Goal: Task Accomplishment & Management: Use online tool/utility

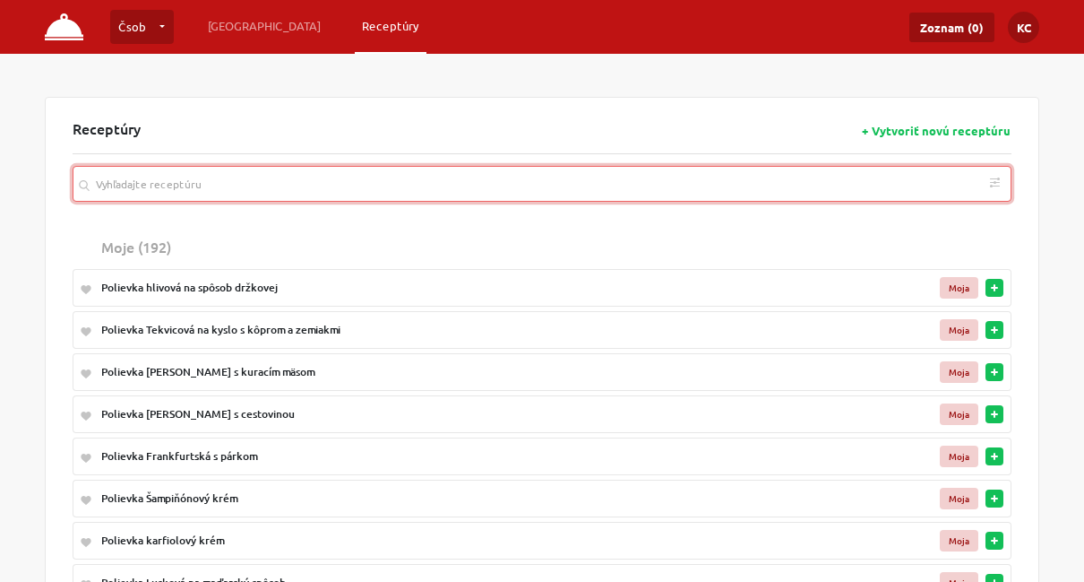
click at [622, 193] on input "search" at bounding box center [542, 184] width 939 height 36
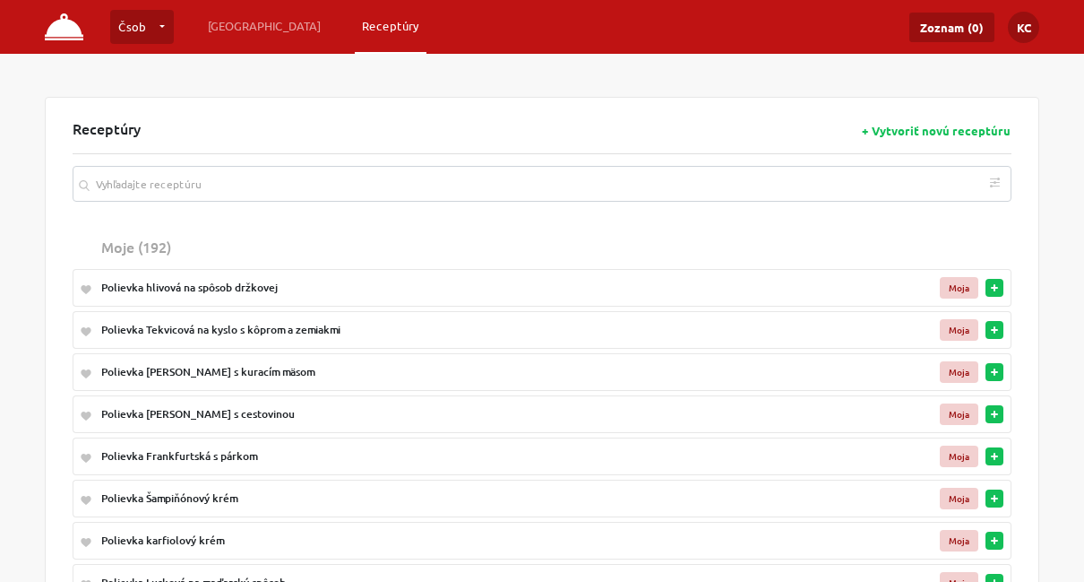
click at [245, 290] on div "Polievka hlivová na spôsob držkovej" at bounding box center [469, 288] width 737 height 16
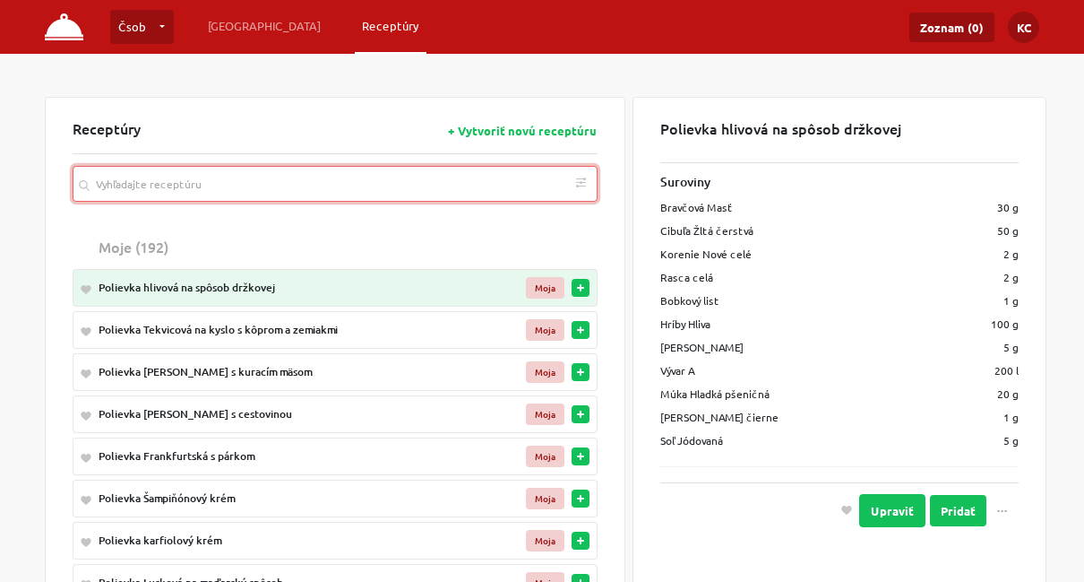
click at [190, 181] on input "search" at bounding box center [335, 184] width 525 height 36
click at [1017, 22] on button "KC" at bounding box center [1023, 27] width 31 height 31
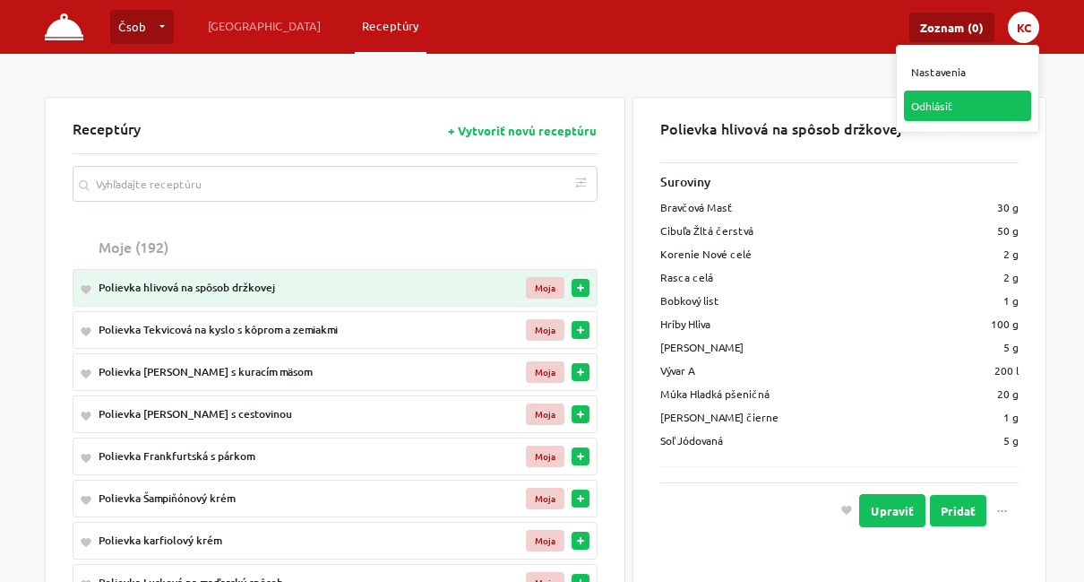
click at [959, 100] on link "Odhlásiť" at bounding box center [967, 105] width 127 height 30
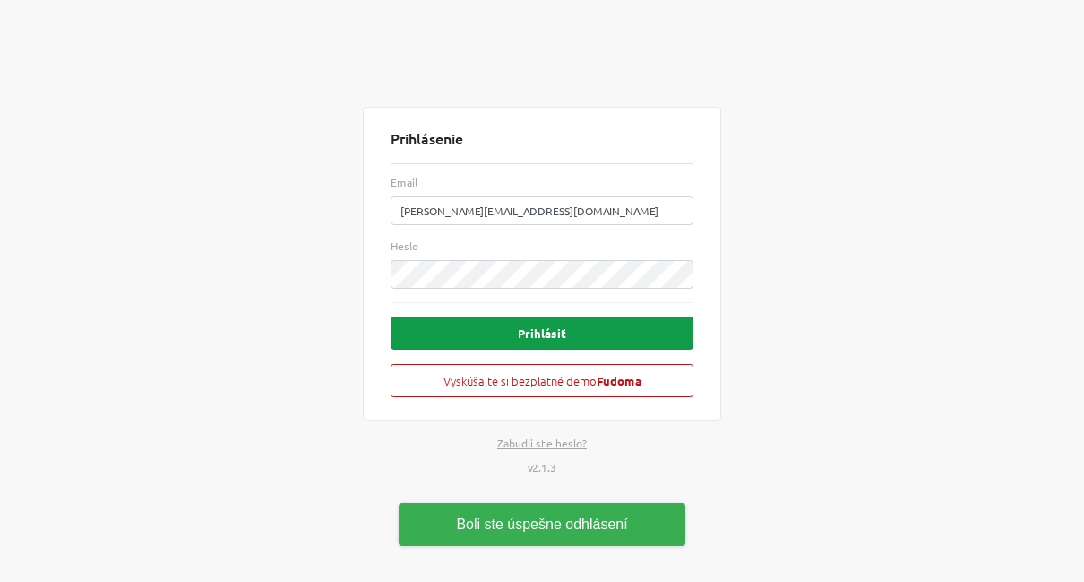
click at [530, 331] on button "Prihlásiť" at bounding box center [542, 332] width 303 height 33
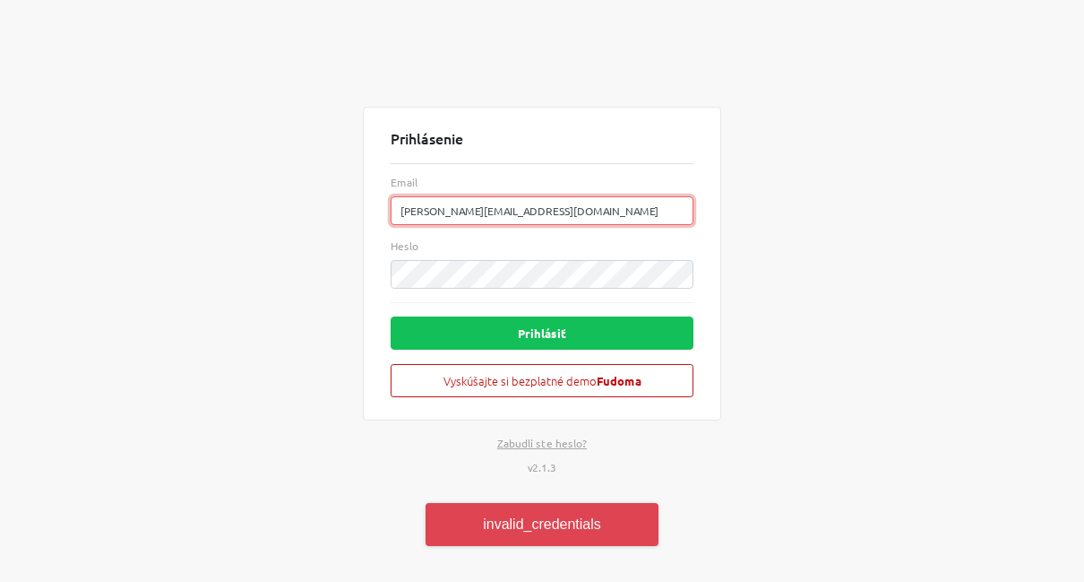
click at [528, 201] on input "[PERSON_NAME][EMAIL_ADDRESS][DOMAIN_NAME]" at bounding box center [542, 210] width 303 height 29
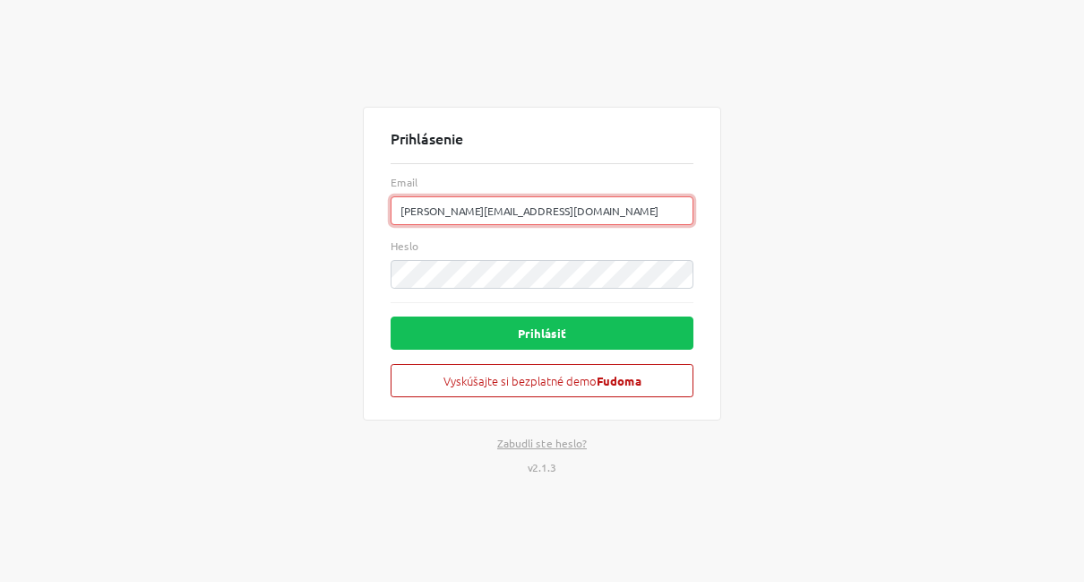
click at [675, 207] on input "[PERSON_NAME][EMAIL_ADDRESS][DOMAIN_NAME]" at bounding box center [542, 210] width 303 height 29
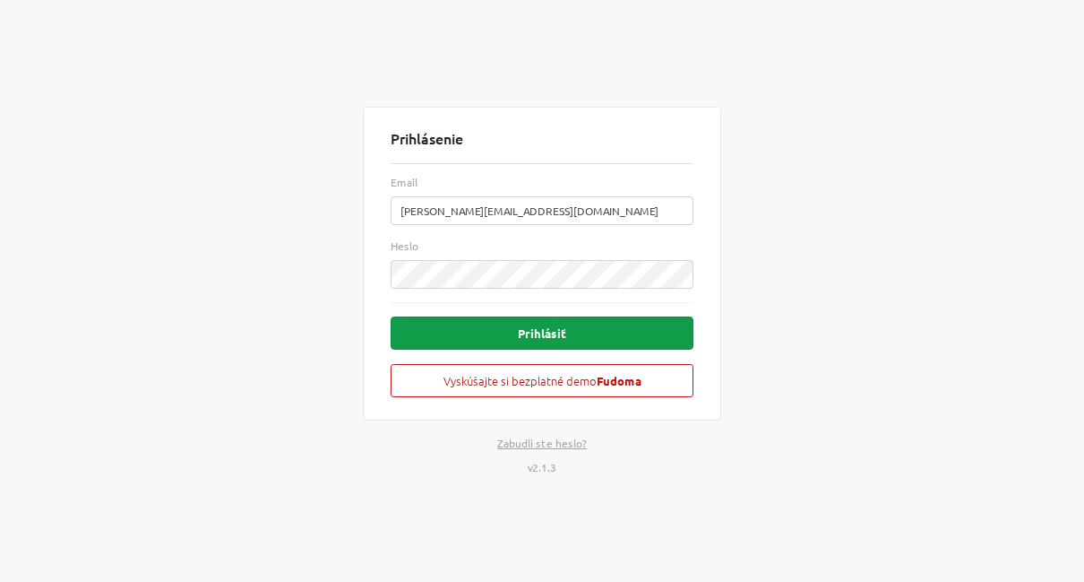
click at [590, 340] on button "Prihlásiť" at bounding box center [542, 332] width 303 height 33
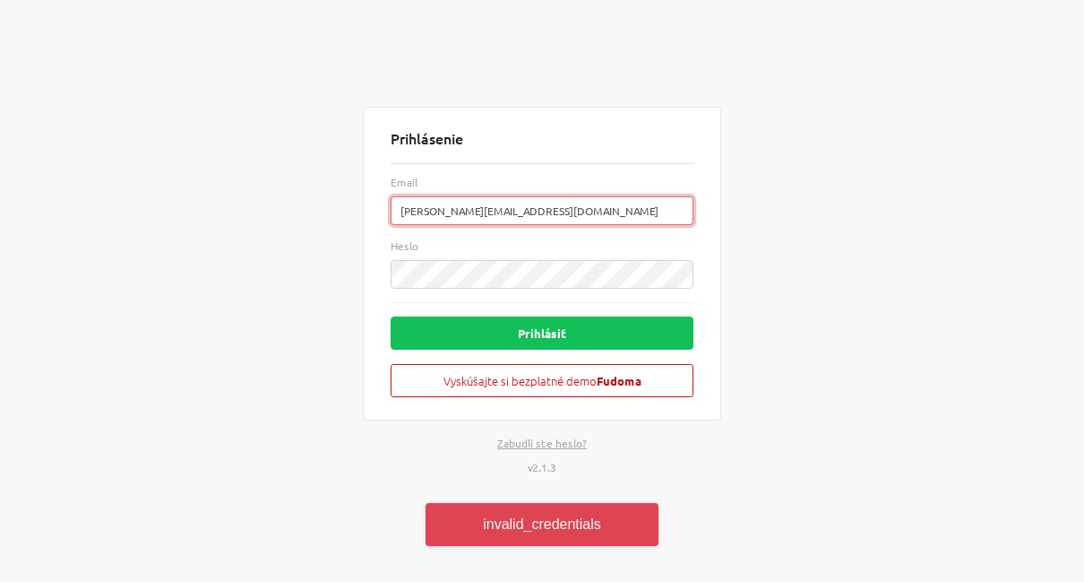
click at [607, 224] on input "[PERSON_NAME][EMAIL_ADDRESS][DOMAIN_NAME]" at bounding box center [542, 210] width 303 height 29
click at [672, 211] on input "[PERSON_NAME][EMAIL_ADDRESS][DOMAIN_NAME]" at bounding box center [542, 210] width 303 height 29
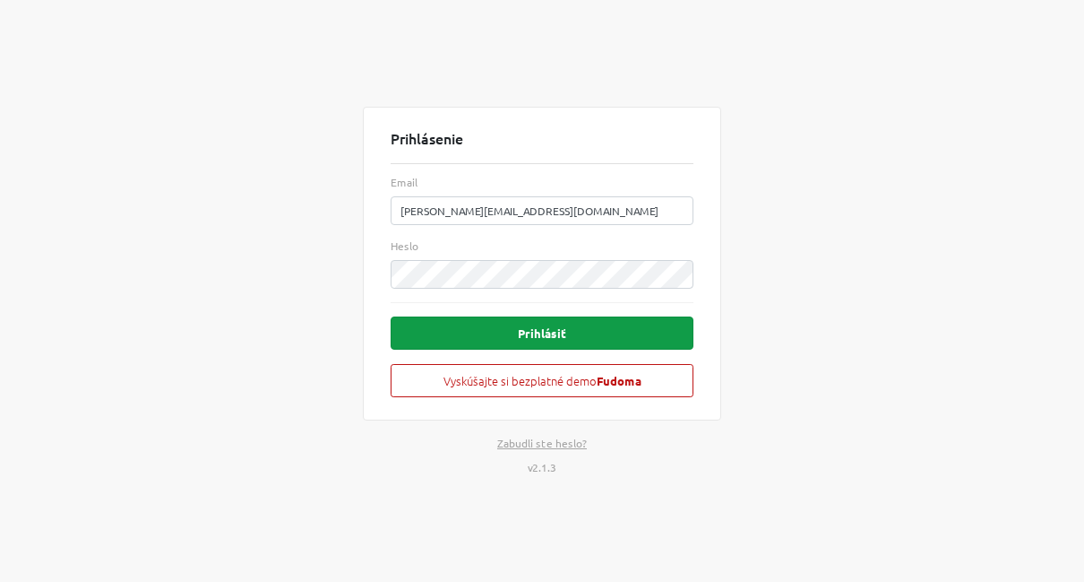
click at [556, 337] on button "Prihlásiť" at bounding box center [542, 332] width 303 height 33
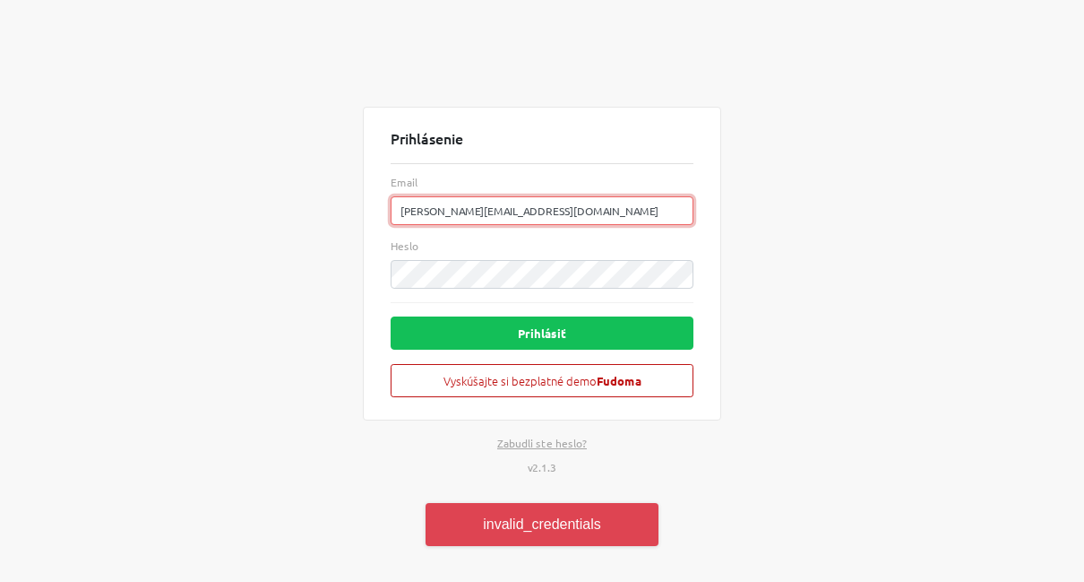
click at [653, 202] on input "[PERSON_NAME][EMAIL_ADDRESS][DOMAIN_NAME]" at bounding box center [542, 210] width 303 height 29
click at [669, 203] on input "[PERSON_NAME][EMAIL_ADDRESS][DOMAIN_NAME]" at bounding box center [542, 210] width 303 height 29
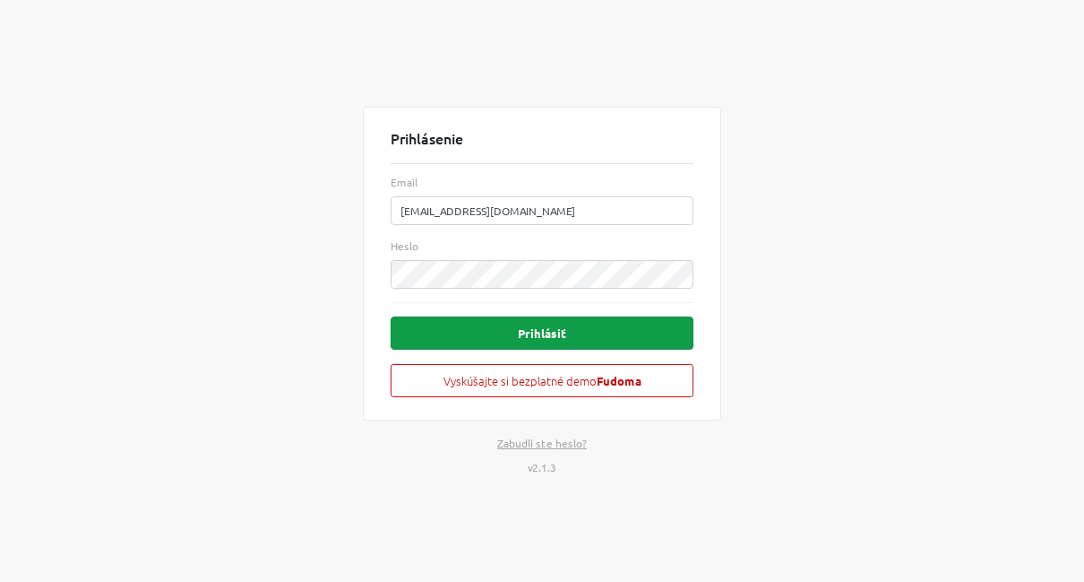
click at [614, 331] on button "Prihlásiť" at bounding box center [542, 332] width 303 height 33
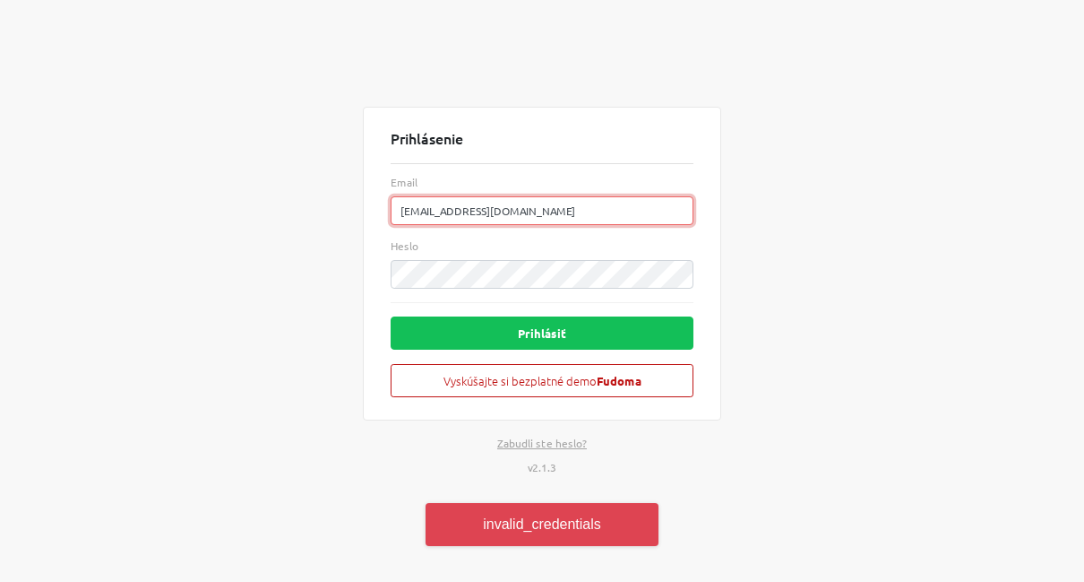
click at [656, 222] on input "[EMAIL_ADDRESS][DOMAIN_NAME]" at bounding box center [542, 210] width 303 height 29
click at [673, 211] on input "[EMAIL_ADDRESS][DOMAIN_NAME]" at bounding box center [542, 210] width 303 height 29
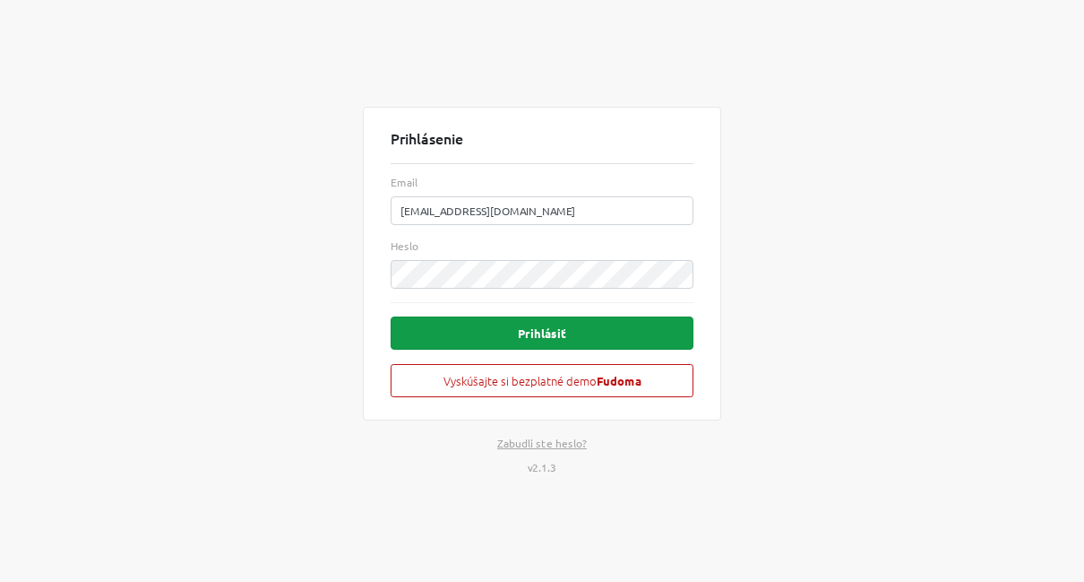
click at [591, 338] on button "Prihlásiť" at bounding box center [542, 332] width 303 height 33
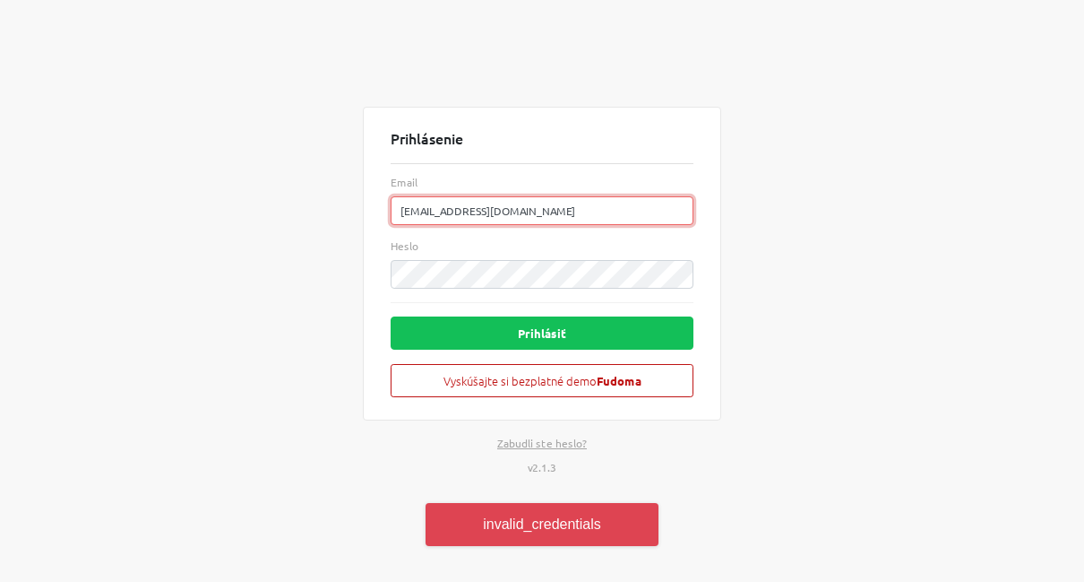
click at [647, 218] on input "[EMAIL_ADDRESS][DOMAIN_NAME]" at bounding box center [542, 210] width 303 height 29
click at [672, 212] on input "[EMAIL_ADDRESS][DOMAIN_NAME]" at bounding box center [542, 210] width 303 height 29
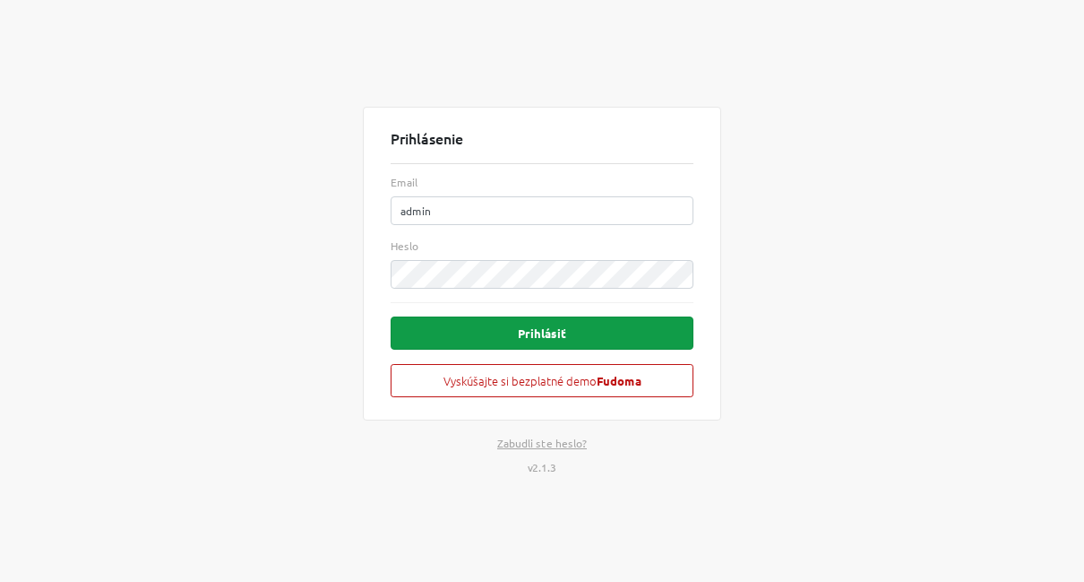
click at [608, 329] on button "Prihlásiť" at bounding box center [542, 332] width 303 height 33
click at [550, 339] on button "Prihlásiť" at bounding box center [542, 332] width 303 height 33
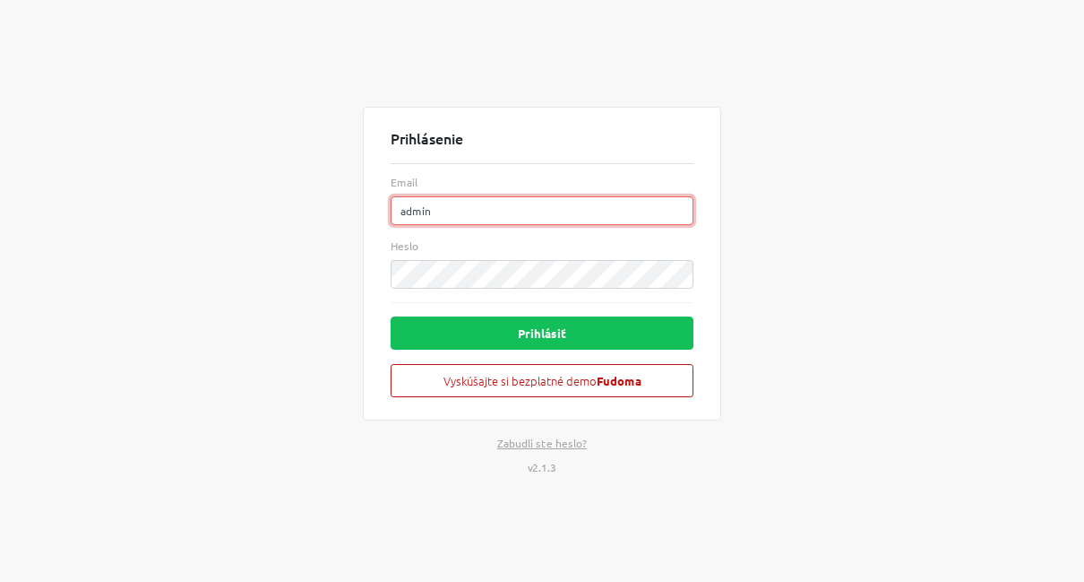
click at [670, 209] on input "admin" at bounding box center [542, 210] width 303 height 29
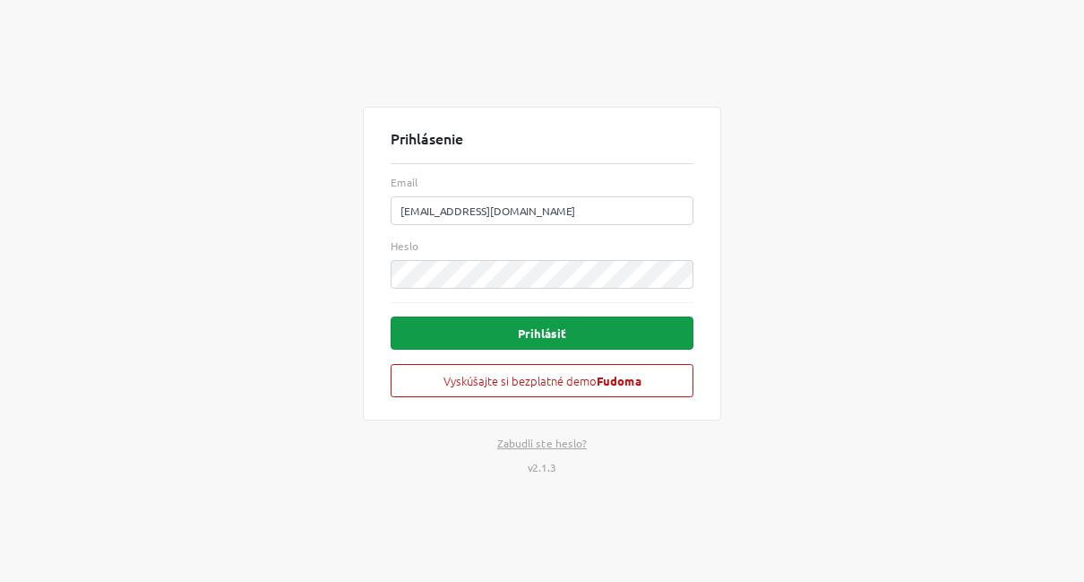
click at [553, 324] on button "Prihlásiť" at bounding box center [542, 332] width 303 height 33
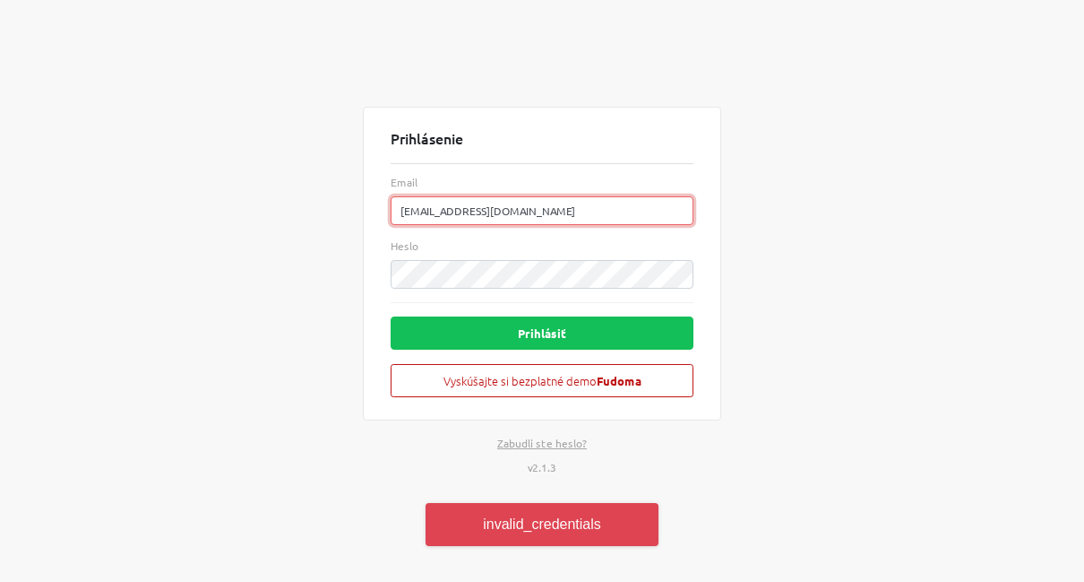
click at [683, 211] on input "[EMAIL_ADDRESS][DOMAIN_NAME]" at bounding box center [542, 210] width 303 height 29
click at [675, 211] on input "[EMAIL_ADDRESS][DOMAIN_NAME]" at bounding box center [542, 210] width 303 height 29
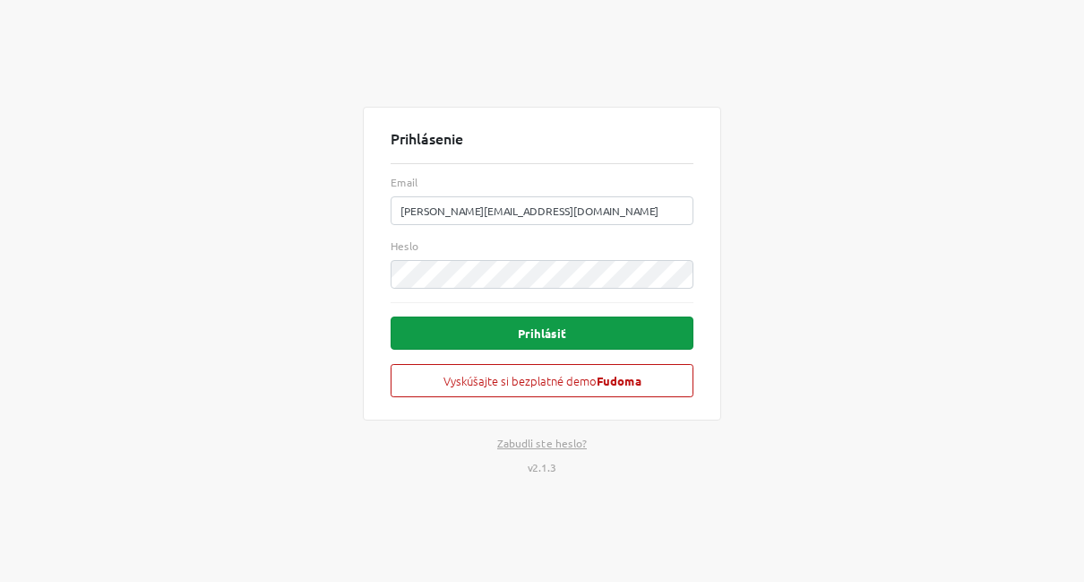
click at [601, 327] on button "Prihlásiť" at bounding box center [542, 332] width 303 height 33
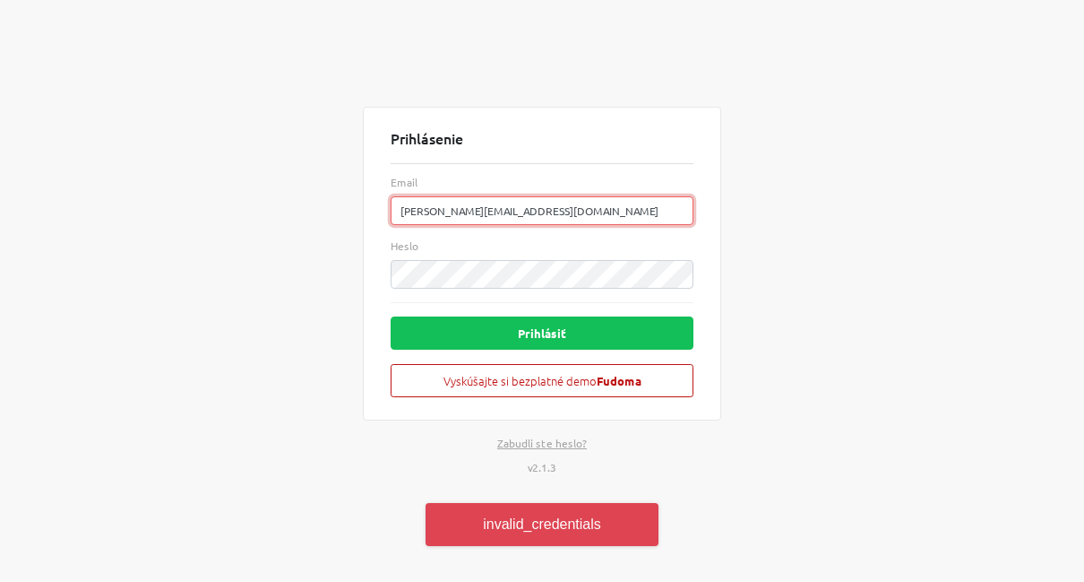
drag, startPoint x: 519, startPoint y: 213, endPoint x: 228, endPoint y: 211, distance: 291.2
click at [228, 211] on div "Prihlásenie Email [PERSON_NAME][EMAIL_ADDRESS][DOMAIN_NAME] Heslo Prihlásiť Vys…" at bounding box center [541, 291] width 1021 height 582
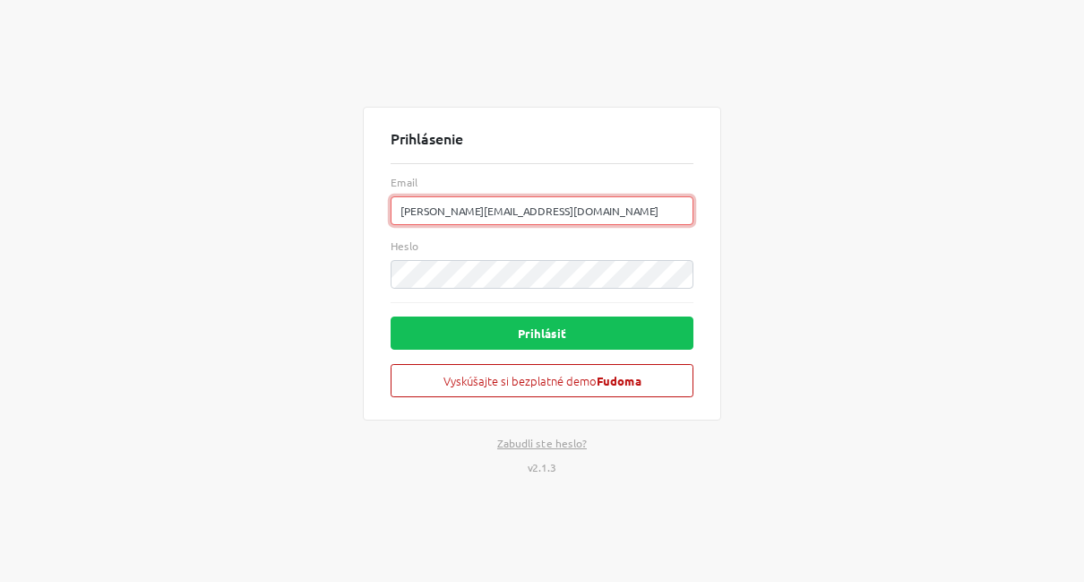
click at [516, 211] on input "[PERSON_NAME][EMAIL_ADDRESS][DOMAIN_NAME]" at bounding box center [542, 210] width 303 height 29
type input "[PERSON_NAME][EMAIL_ADDRESS][DOMAIN_NAME]"
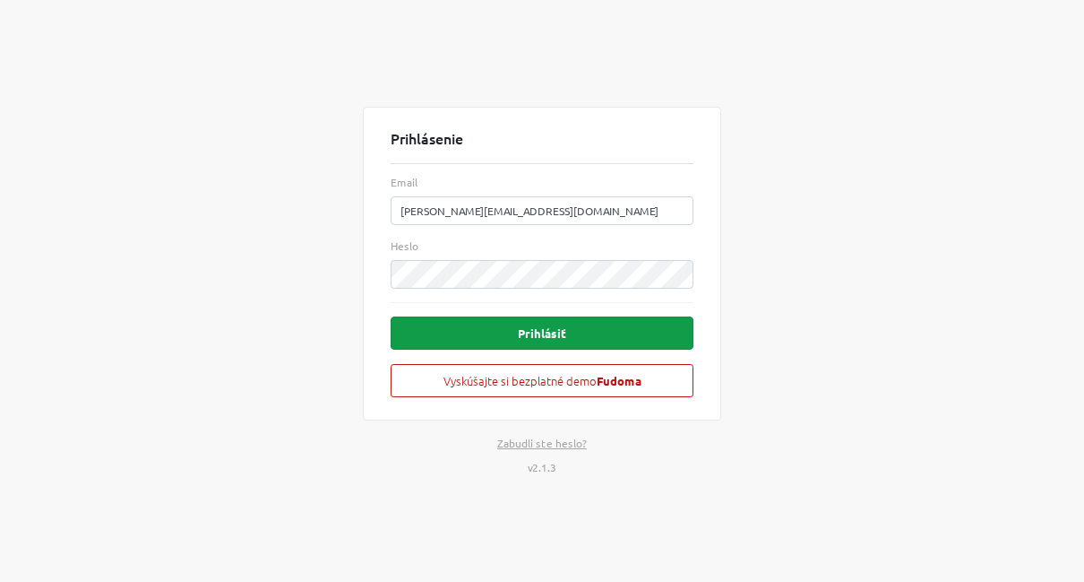
click at [616, 331] on button "Prihlásiť" at bounding box center [542, 332] width 303 height 33
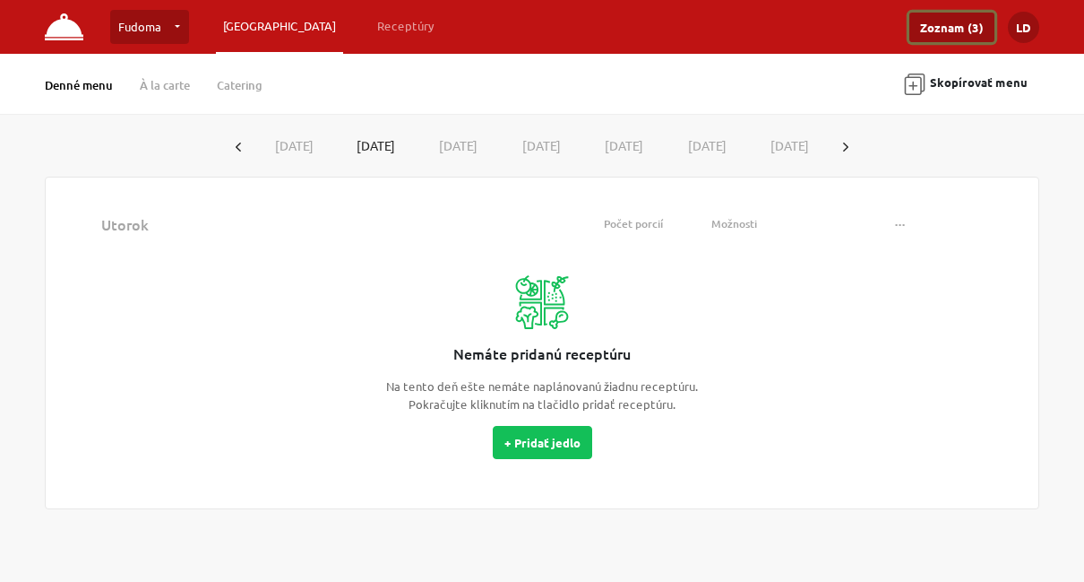
click at [929, 37] on link "Zoznam (3)" at bounding box center [951, 28] width 85 height 30
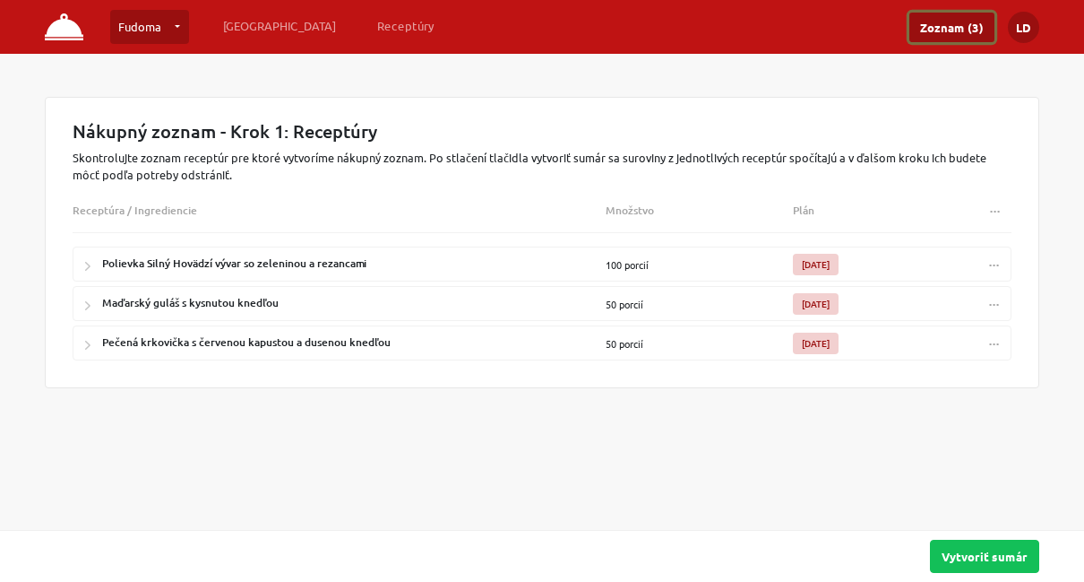
click at [1000, 261] on button "..." at bounding box center [994, 264] width 32 height 26
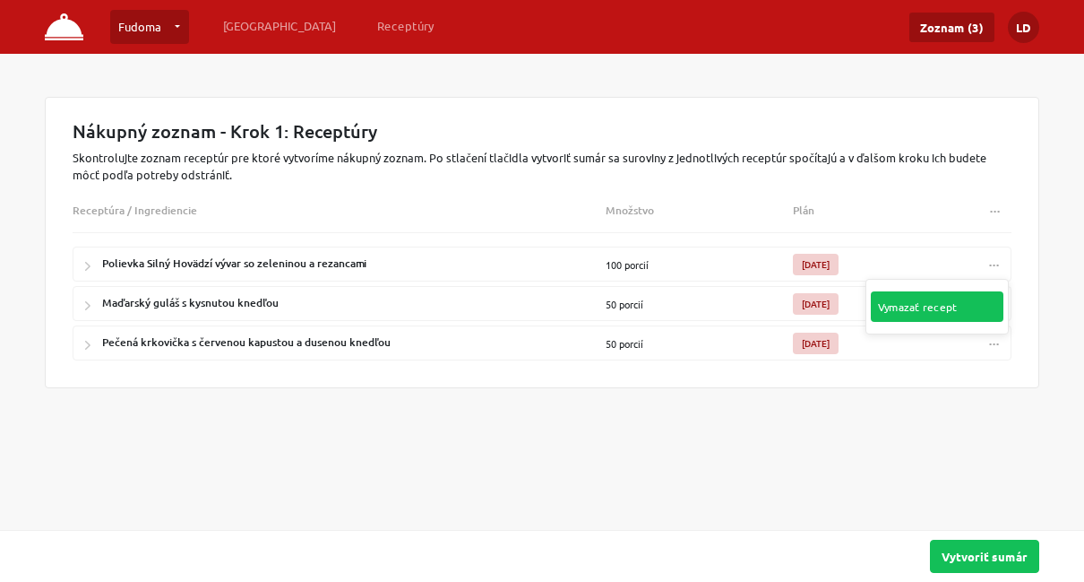
click at [982, 299] on link "Vymazať recept" at bounding box center [937, 306] width 133 height 30
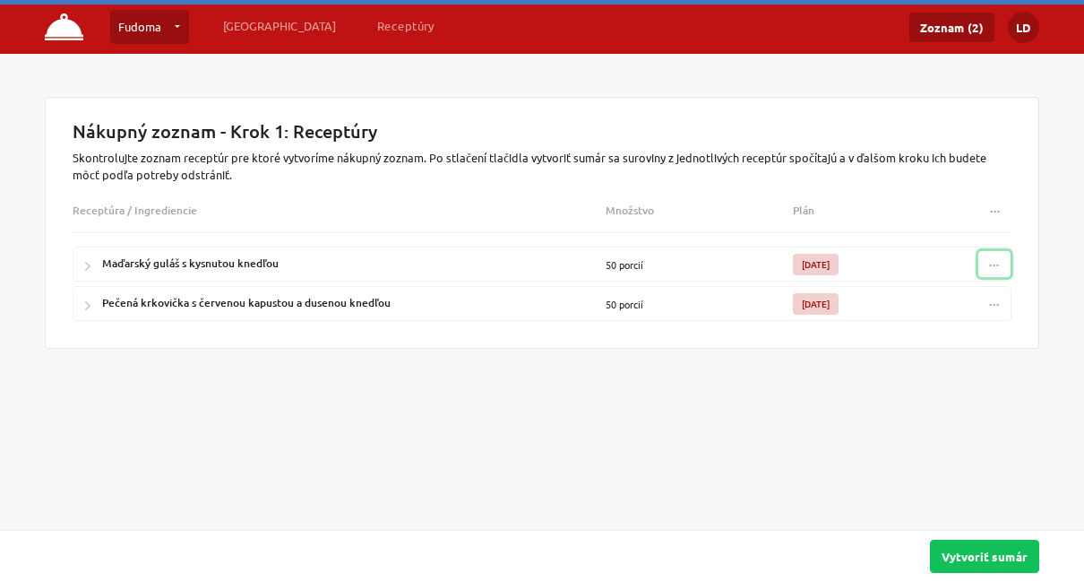
click at [995, 263] on span "..." at bounding box center [994, 260] width 11 height 13
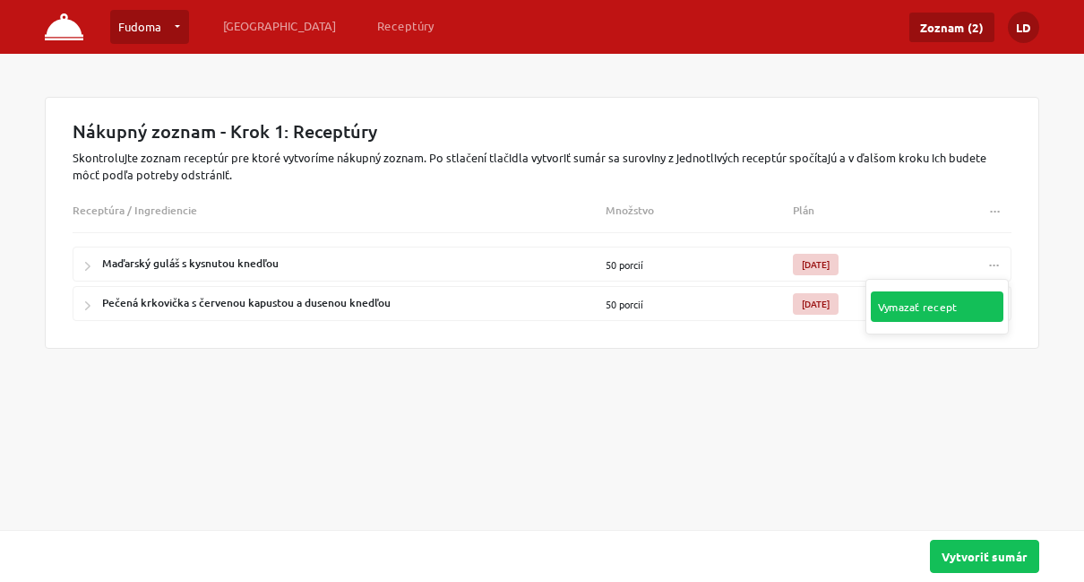
click at [979, 297] on link "Vymazať recept" at bounding box center [937, 306] width 133 height 30
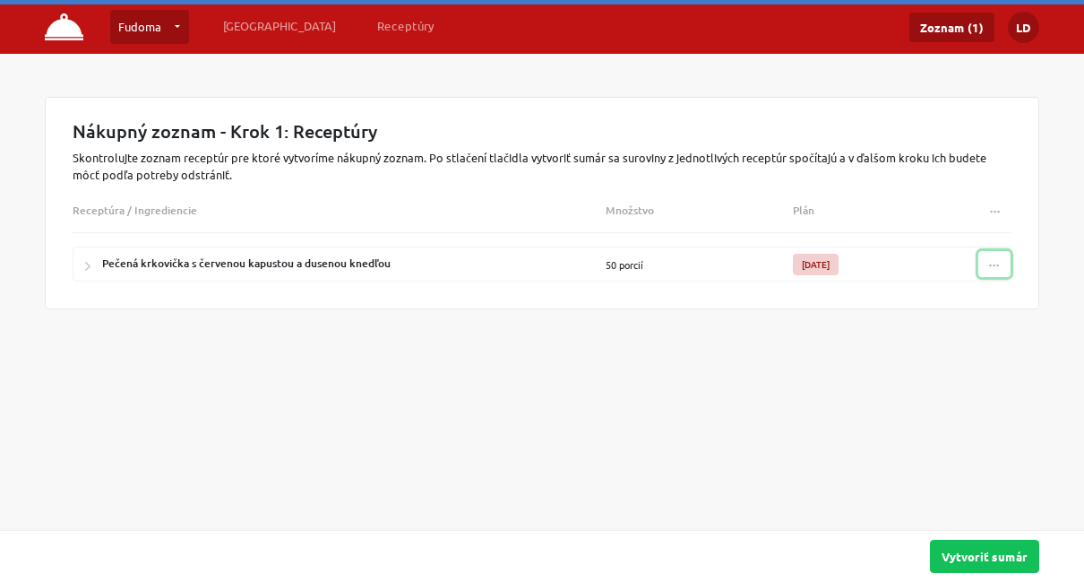
click at [993, 270] on button "..." at bounding box center [994, 264] width 32 height 26
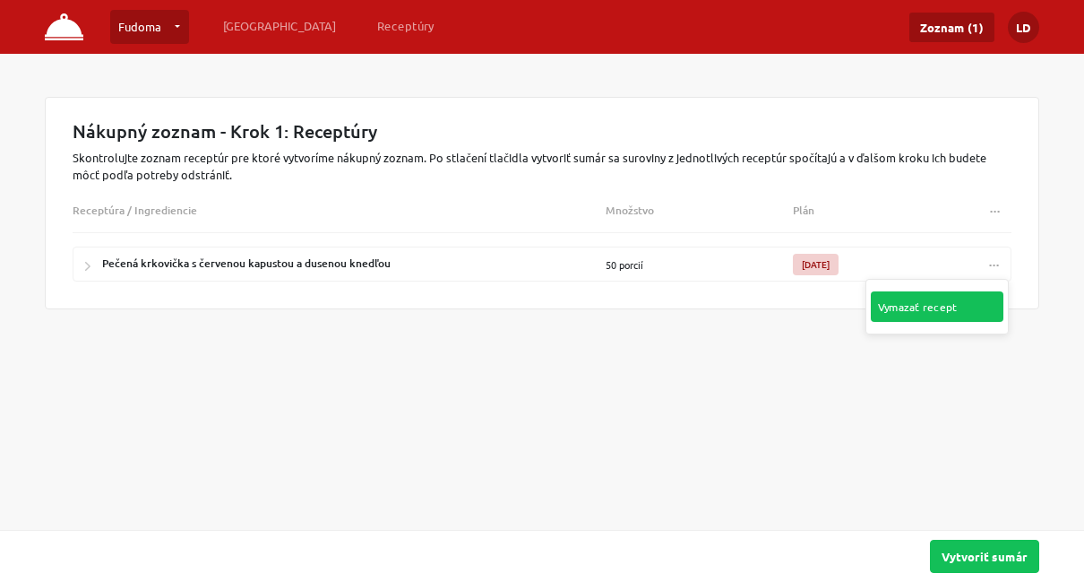
click at [978, 300] on link "Vymazať recept" at bounding box center [937, 306] width 133 height 30
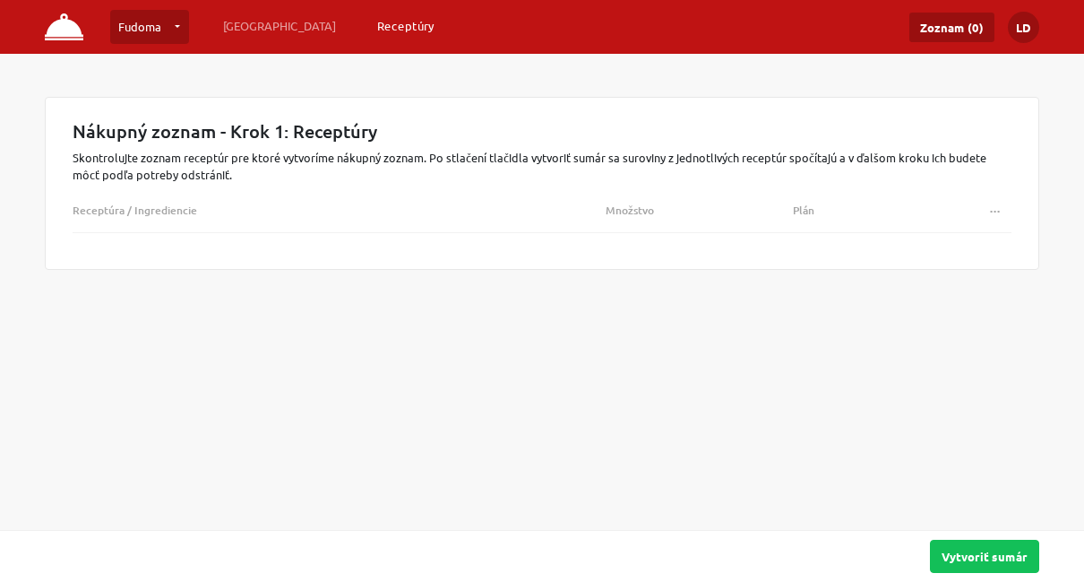
click at [370, 22] on link "Receptúry" at bounding box center [406, 26] width 72 height 32
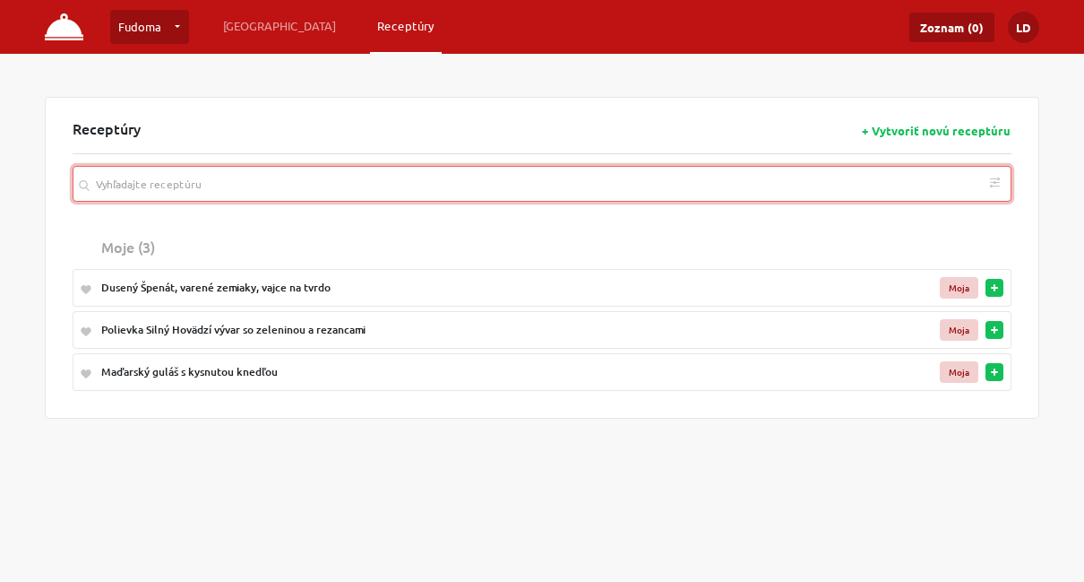
click at [437, 181] on input "search" at bounding box center [542, 184] width 939 height 36
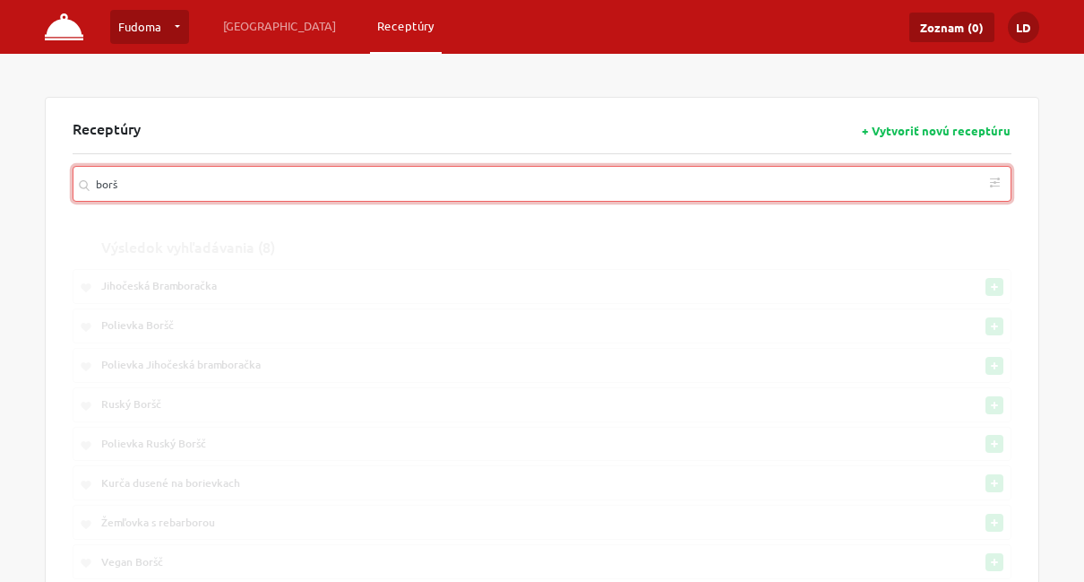
type input "boršč"
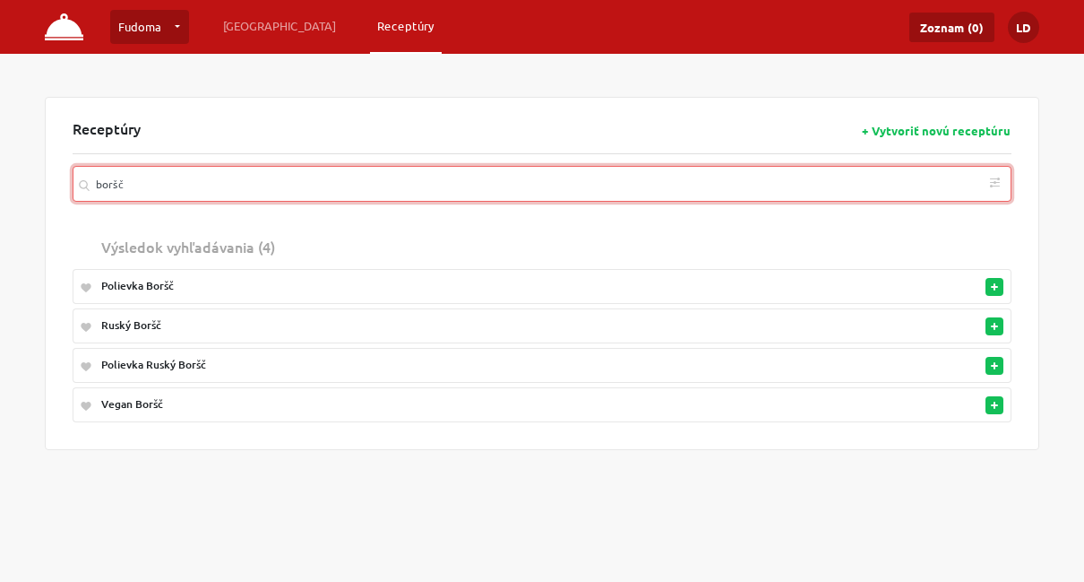
drag, startPoint x: 145, startPoint y: 190, endPoint x: -10, endPoint y: 184, distance: 155.1
click at [0, 184] on html "Fudoma Fudoma … Mestečko … Test … Vytvoriť novú prevádzku [GEOGRAPHIC_DATA] Rec…" at bounding box center [542, 291] width 1084 height 582
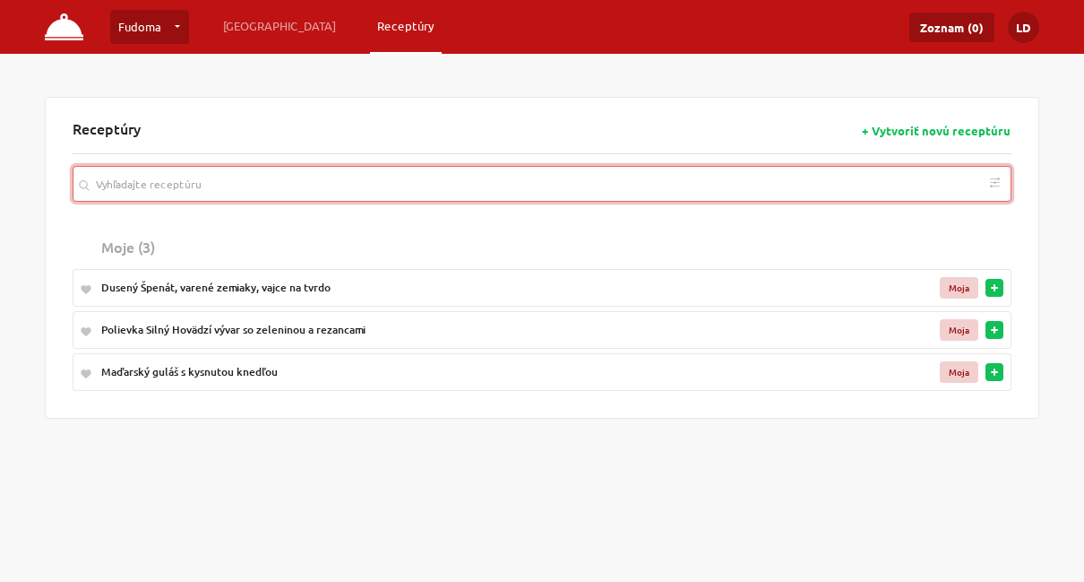
paste input "boršč"
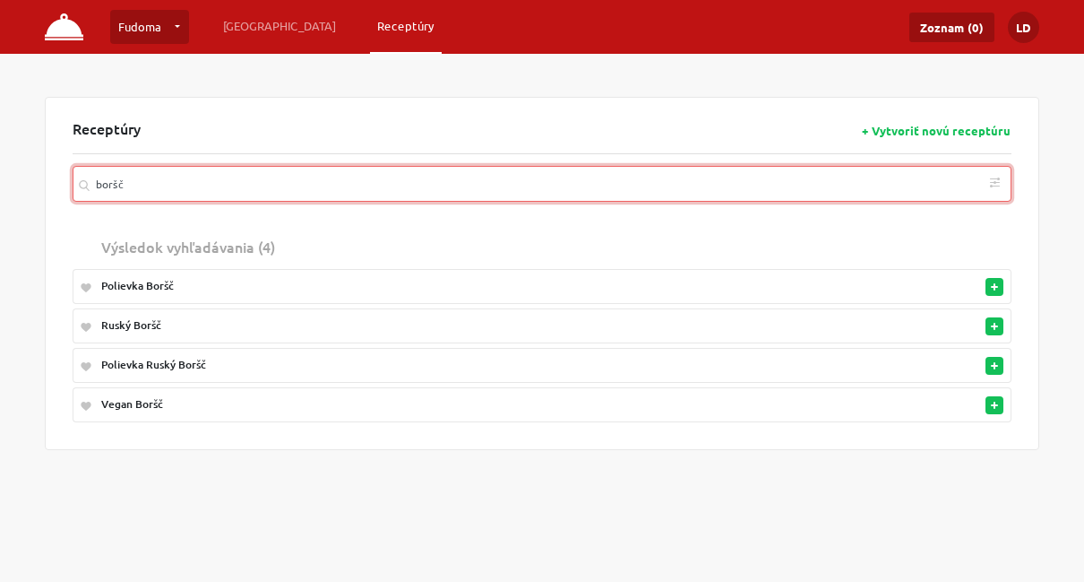
type input "boršč"
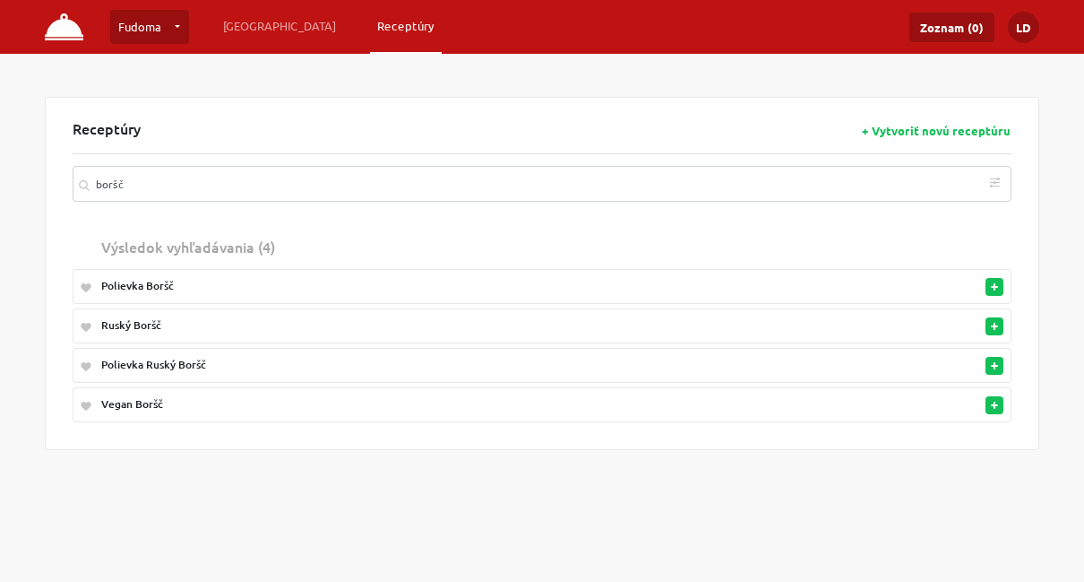
click at [168, 361] on div "Polievka Ruský Boršč" at bounding box center [469, 365] width 737 height 16
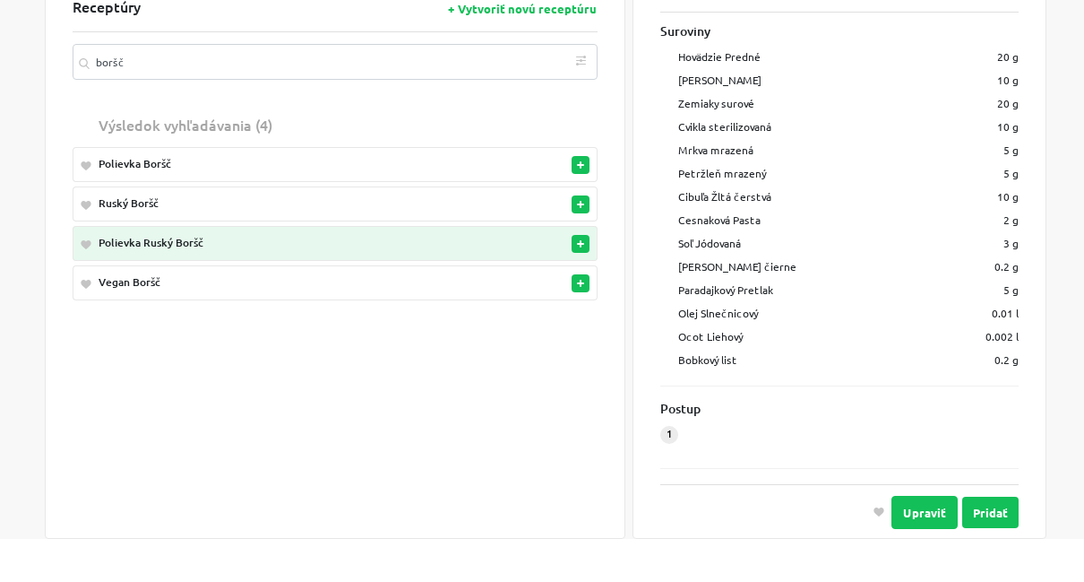
scroll to position [122, 0]
click at [925, 504] on button "Upraviť" at bounding box center [925, 511] width 66 height 33
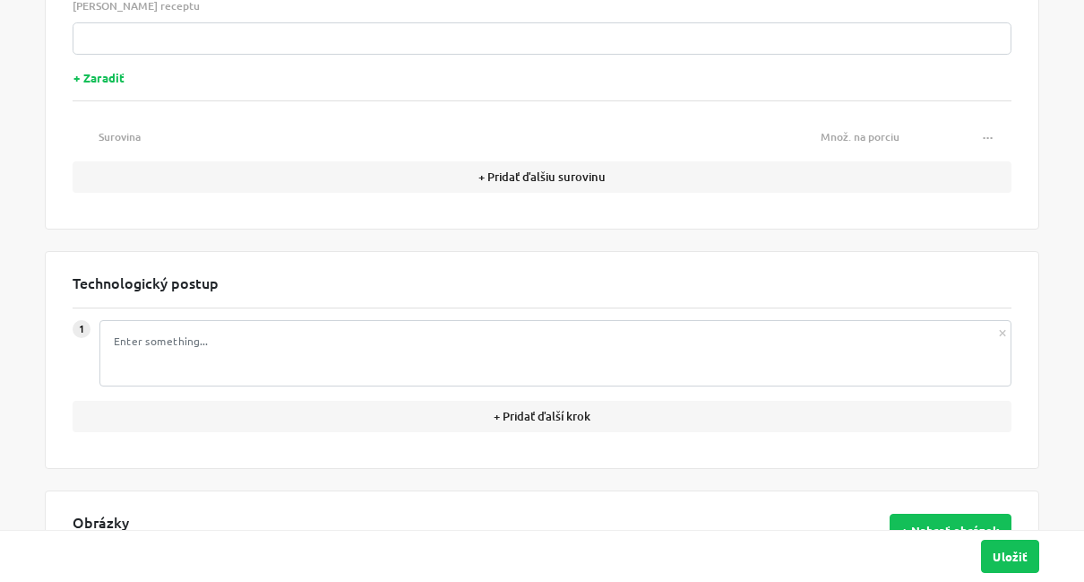
type input "Polievka Ruský Boršč"
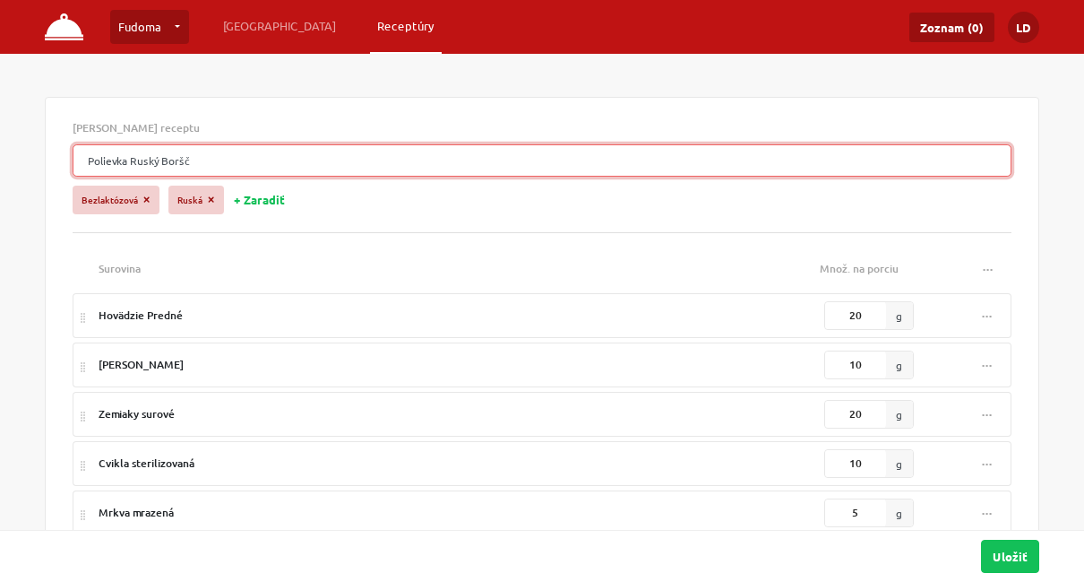
drag, startPoint x: 233, startPoint y: 161, endPoint x: -11, endPoint y: 155, distance: 243.8
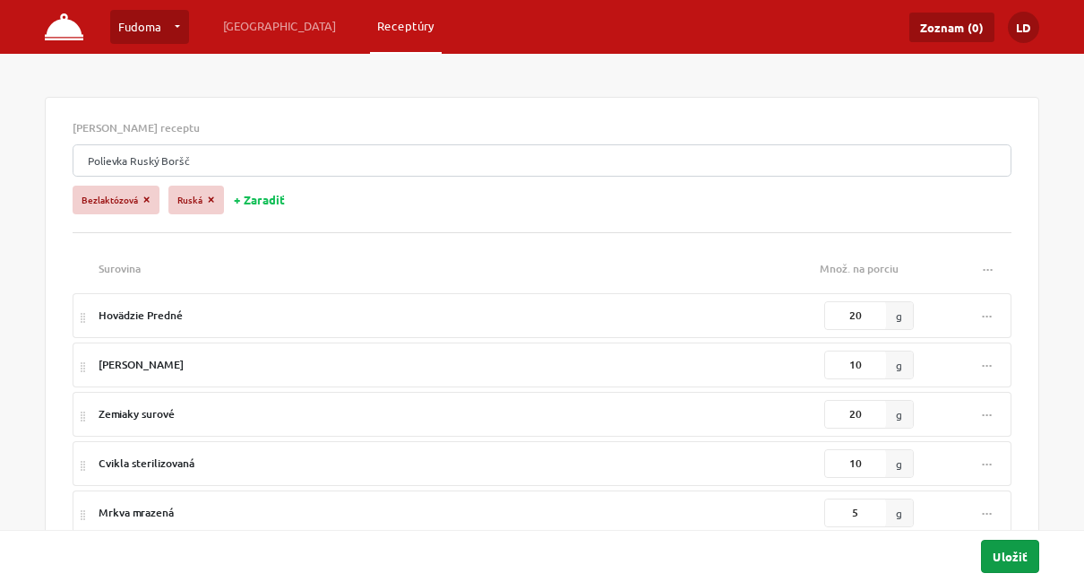
click at [1012, 512] on button "Uložiť" at bounding box center [1010, 555] width 58 height 33
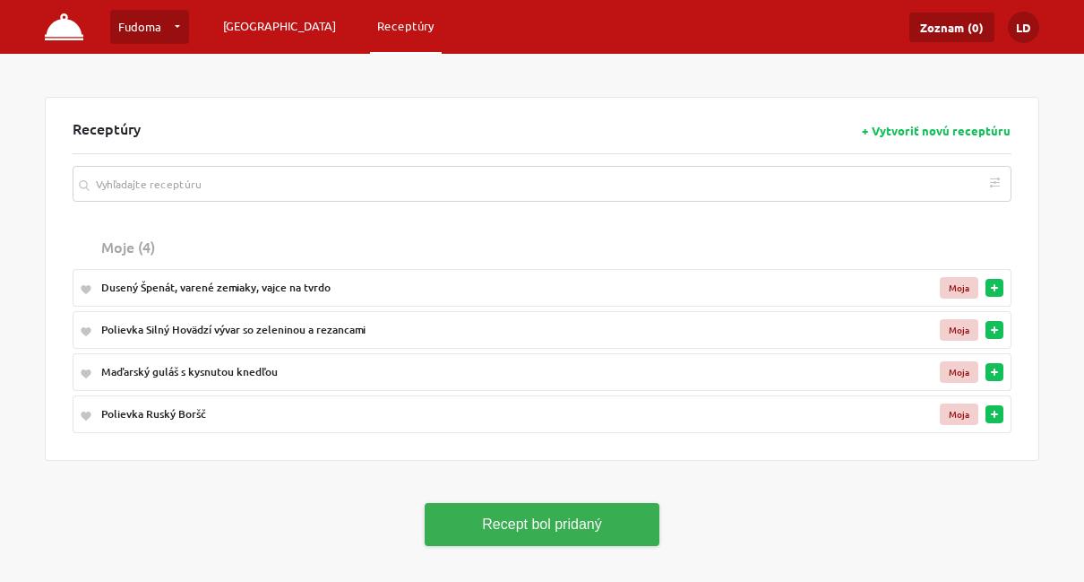
click at [247, 26] on link "[GEOGRAPHIC_DATA]" at bounding box center [279, 26] width 127 height 32
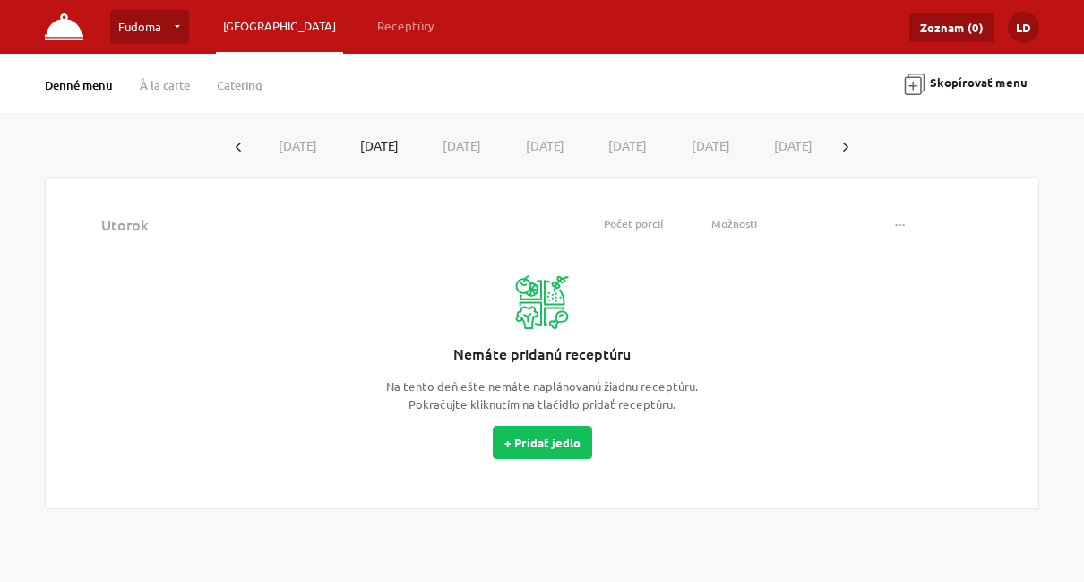
click at [860, 144] on button "button" at bounding box center [845, 145] width 29 height 33
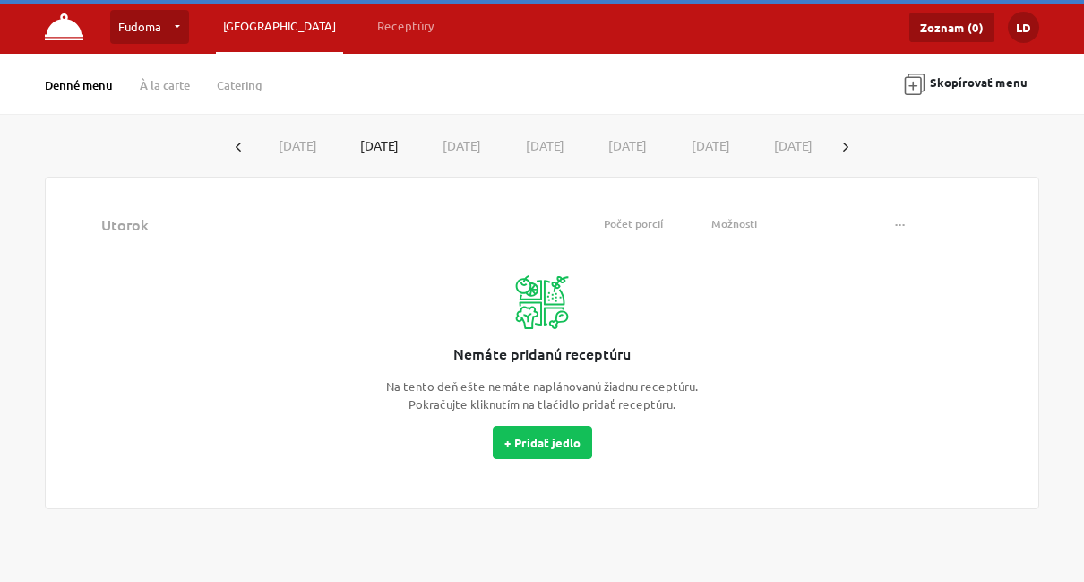
click at [315, 148] on button "[DATE]" at bounding box center [294, 145] width 83 height 33
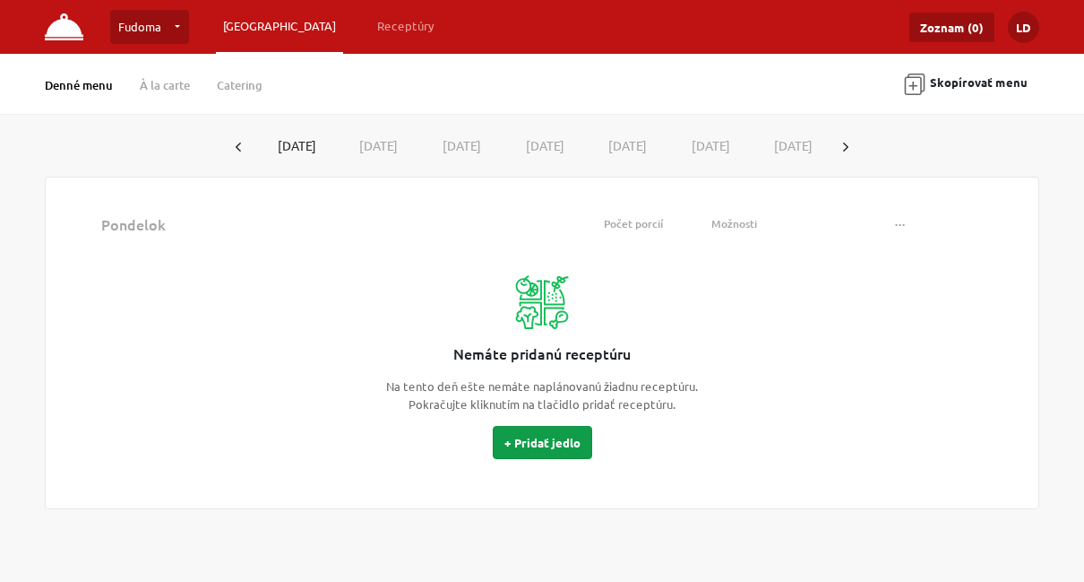
click at [527, 445] on button "+ Pridať jedlo" at bounding box center [542, 442] width 99 height 33
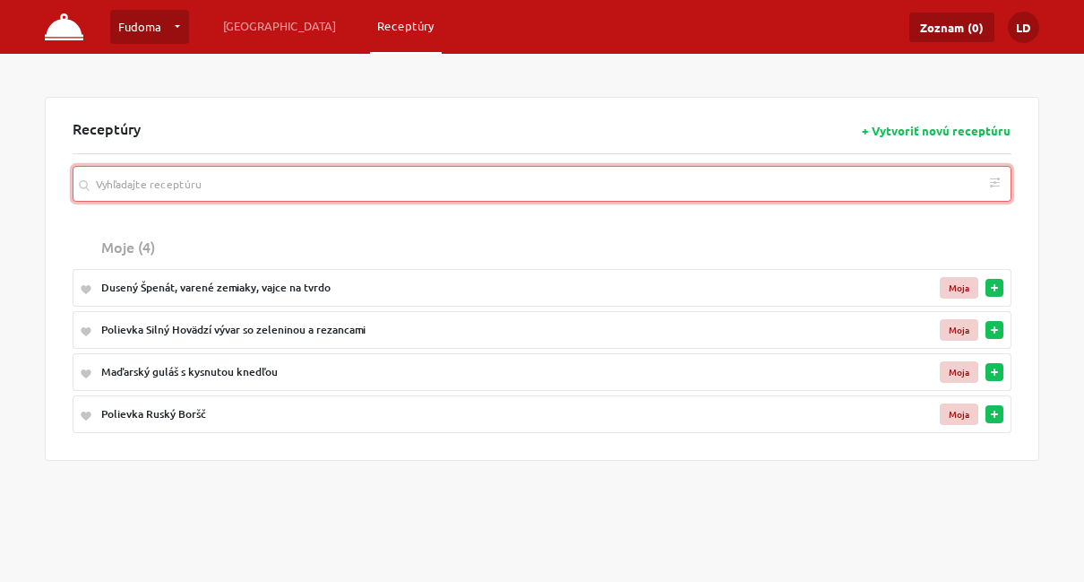
click at [228, 194] on input "search" at bounding box center [542, 184] width 939 height 36
paste input "Polievka Ruský Boršč"
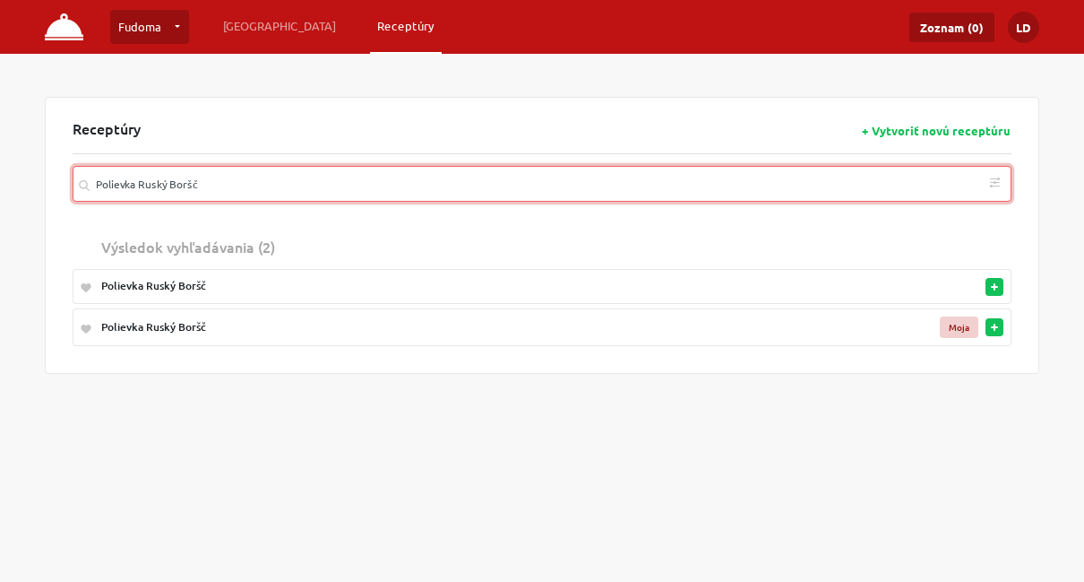
click at [997, 323] on button "button" at bounding box center [995, 327] width 18 height 18
type input "Polievka Ruský Boršč"
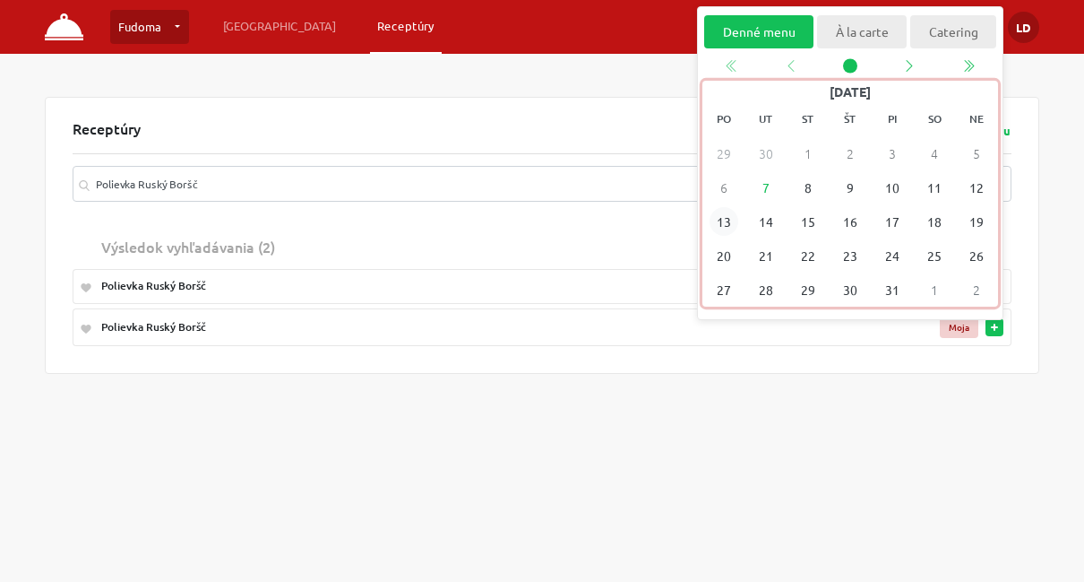
click at [726, 223] on span "13" at bounding box center [724, 222] width 29 height 29
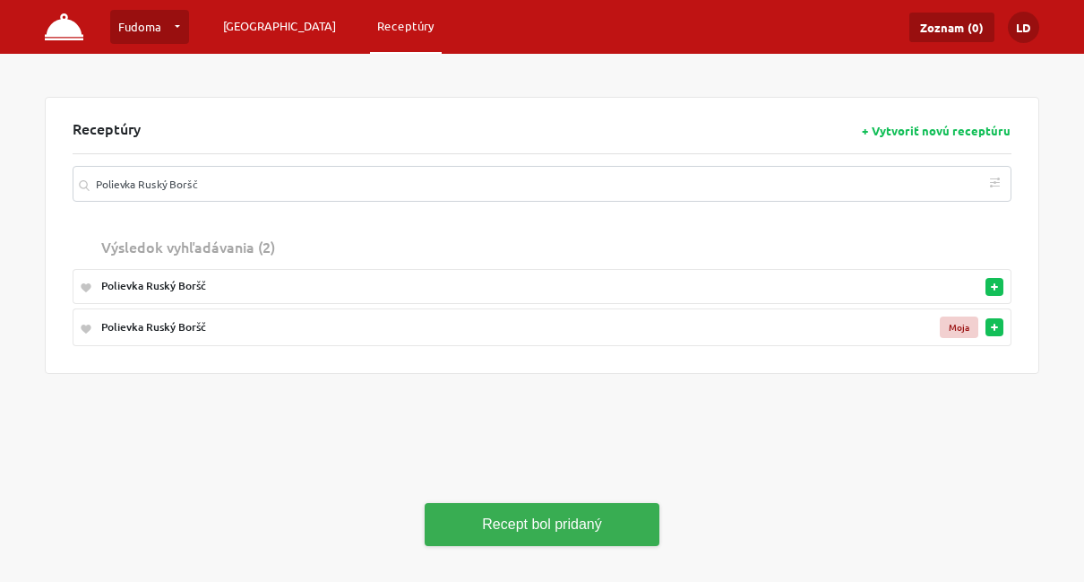
click at [253, 23] on link "[GEOGRAPHIC_DATA]" at bounding box center [279, 26] width 127 height 32
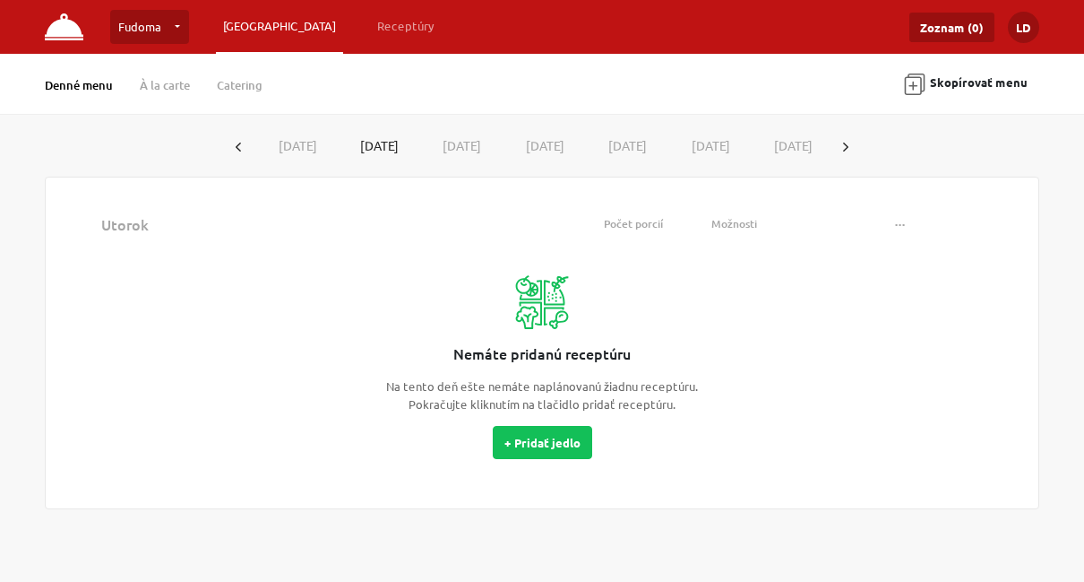
click at [860, 149] on button "button" at bounding box center [845, 145] width 29 height 33
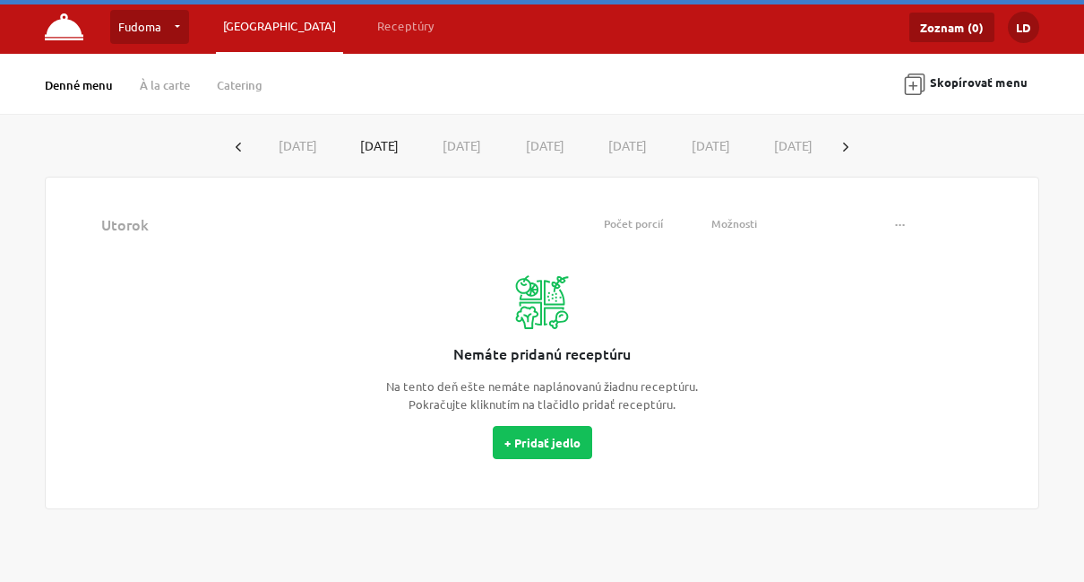
click at [306, 143] on button "[DATE]" at bounding box center [294, 145] width 83 height 33
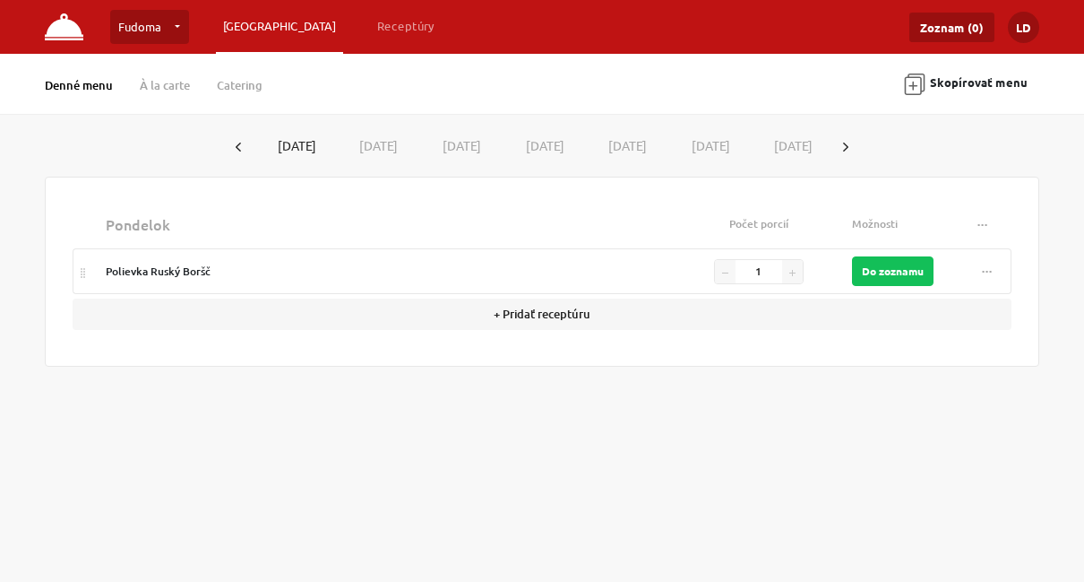
click at [784, 260] on button "button" at bounding box center [792, 271] width 21 height 23
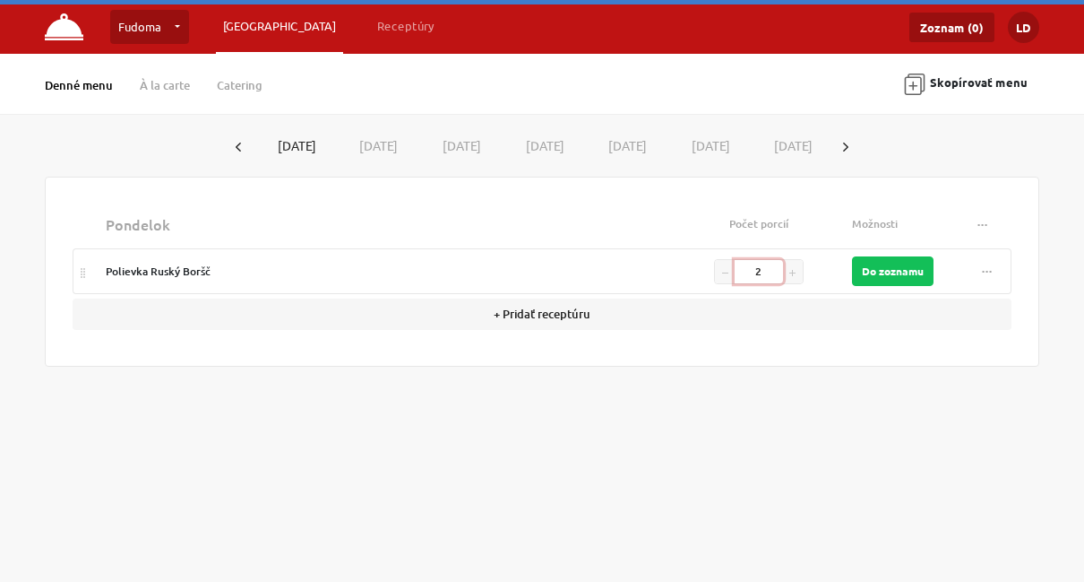
drag, startPoint x: 767, startPoint y: 272, endPoint x: 523, endPoint y: 281, distance: 243.9
click at [529, 280] on tr "Polievka Ruský Boršč 2 Do zoznamu ... Vymazať" at bounding box center [542, 271] width 939 height 46
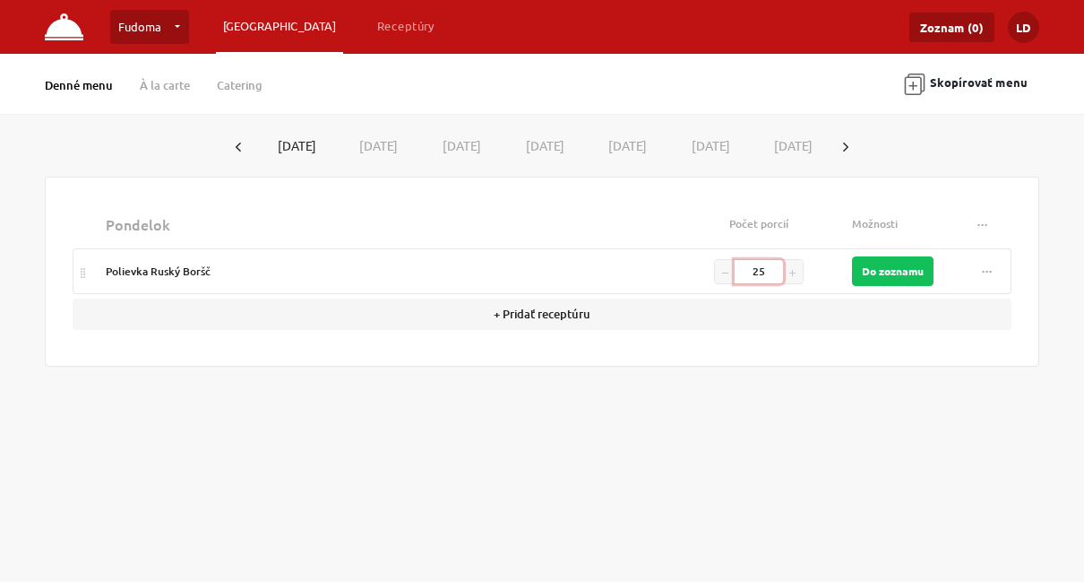
type input "2"
type input "50"
click at [638, 267] on div "Polievka Ruský Boršč" at bounding box center [386, 271] width 560 height 16
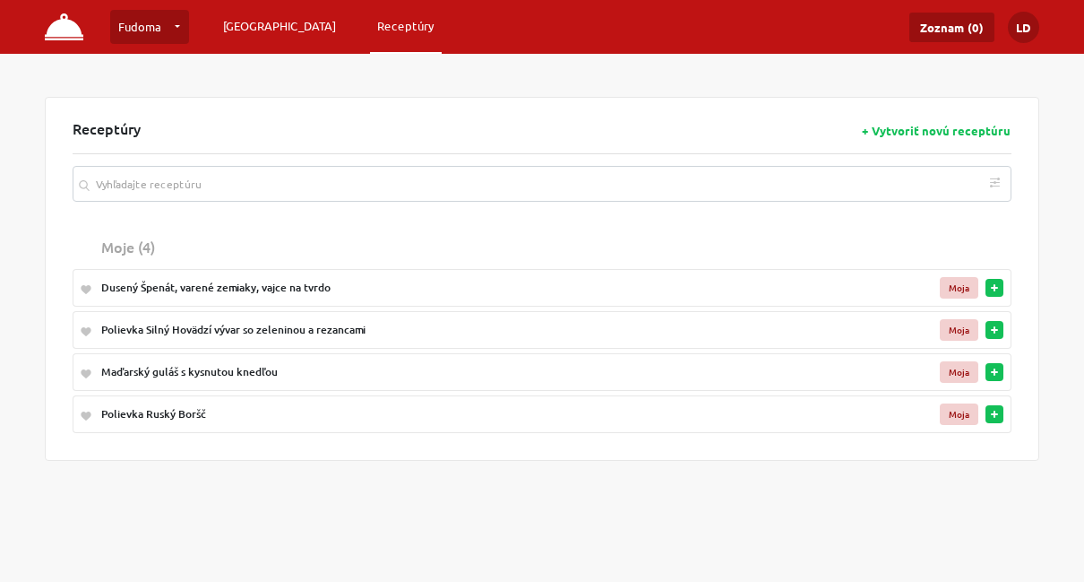
click at [267, 27] on link "[GEOGRAPHIC_DATA]" at bounding box center [279, 26] width 127 height 32
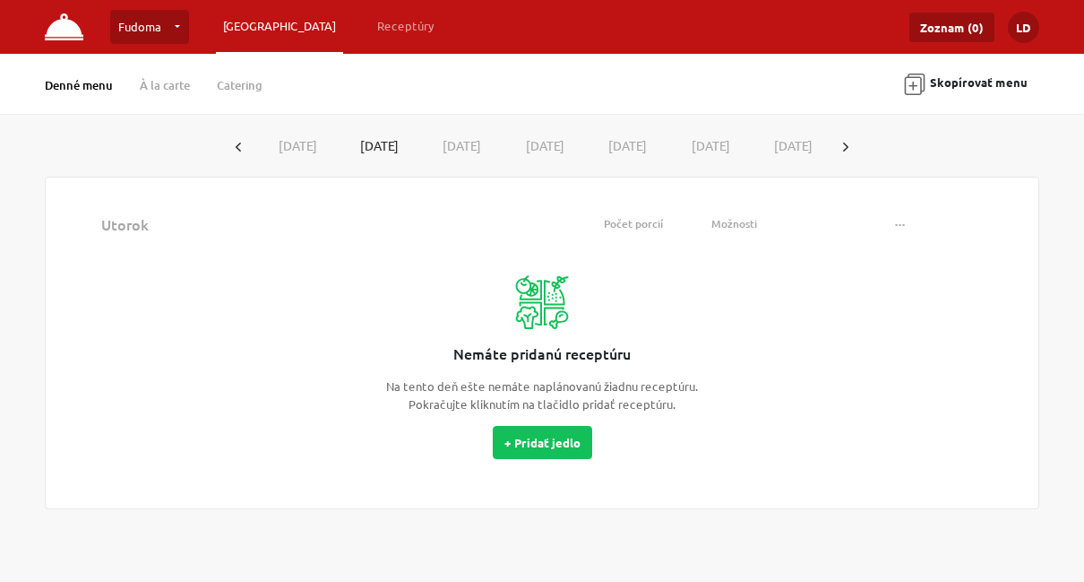
click at [860, 137] on button "button" at bounding box center [845, 145] width 29 height 33
click at [306, 149] on button "[DATE]" at bounding box center [294, 145] width 83 height 33
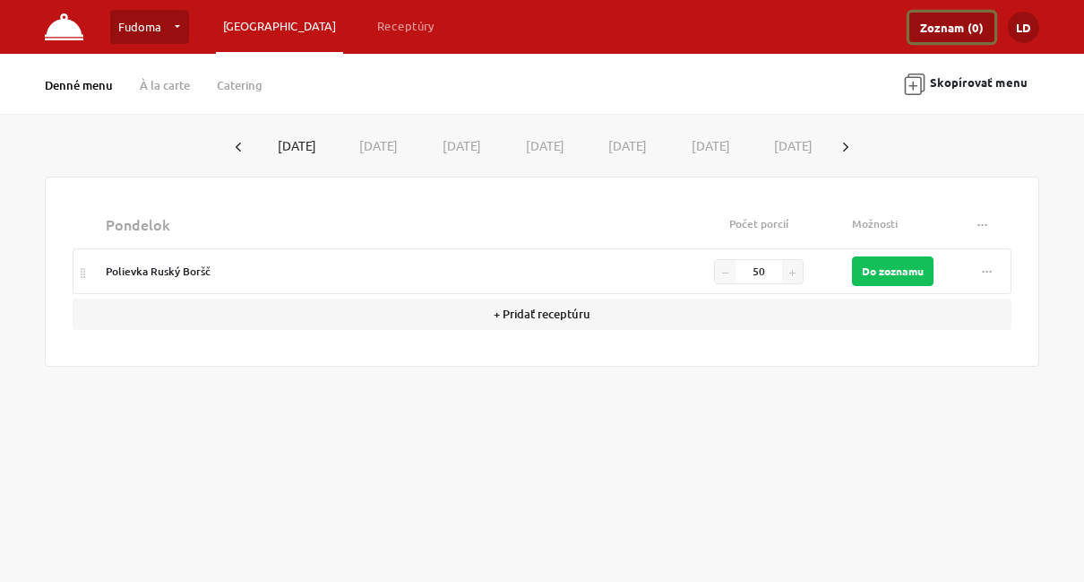
click at [943, 30] on link "Zoznam (0)" at bounding box center [951, 28] width 85 height 30
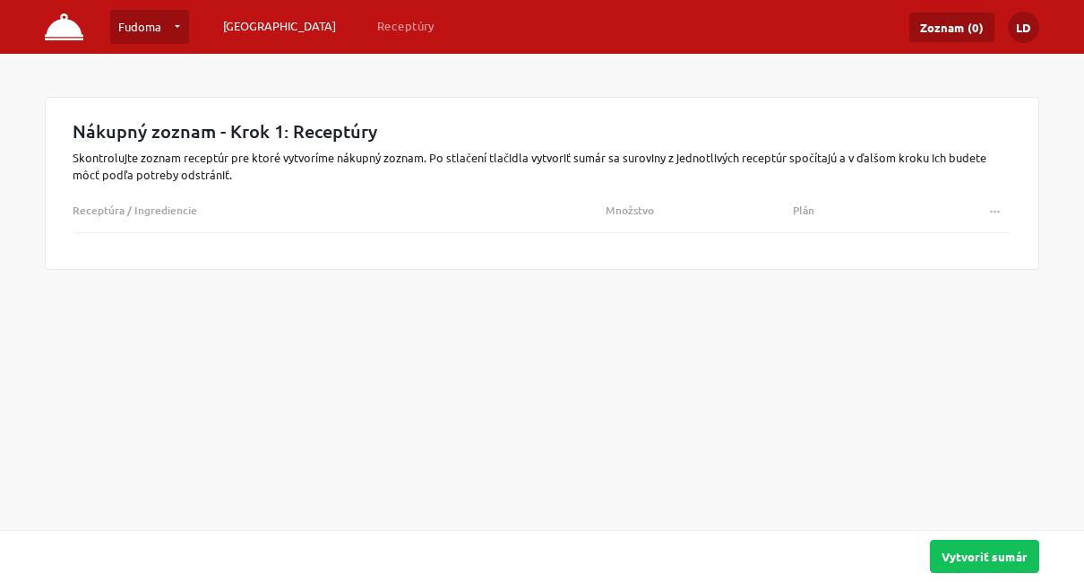
click at [269, 25] on link "[GEOGRAPHIC_DATA]" at bounding box center [279, 26] width 127 height 32
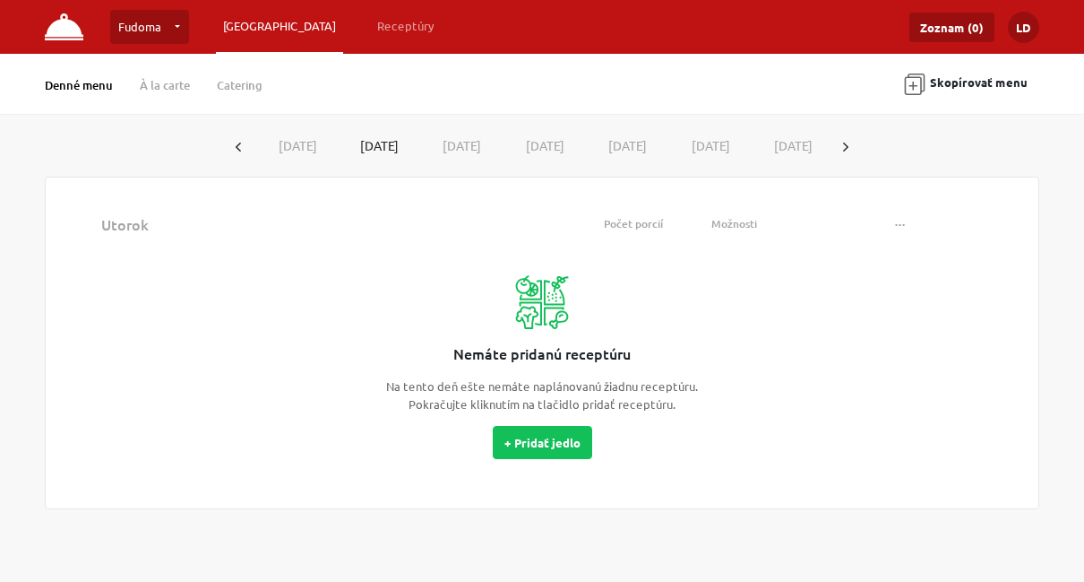
click at [849, 147] on icon "button" at bounding box center [845, 146] width 5 height 9
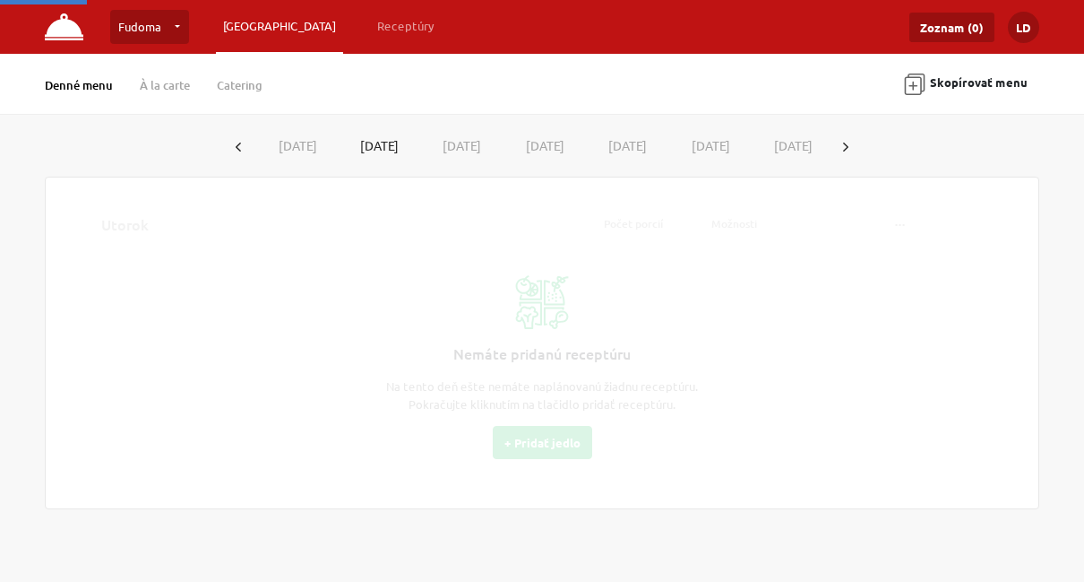
click at [279, 147] on button "[DATE]" at bounding box center [294, 145] width 83 height 33
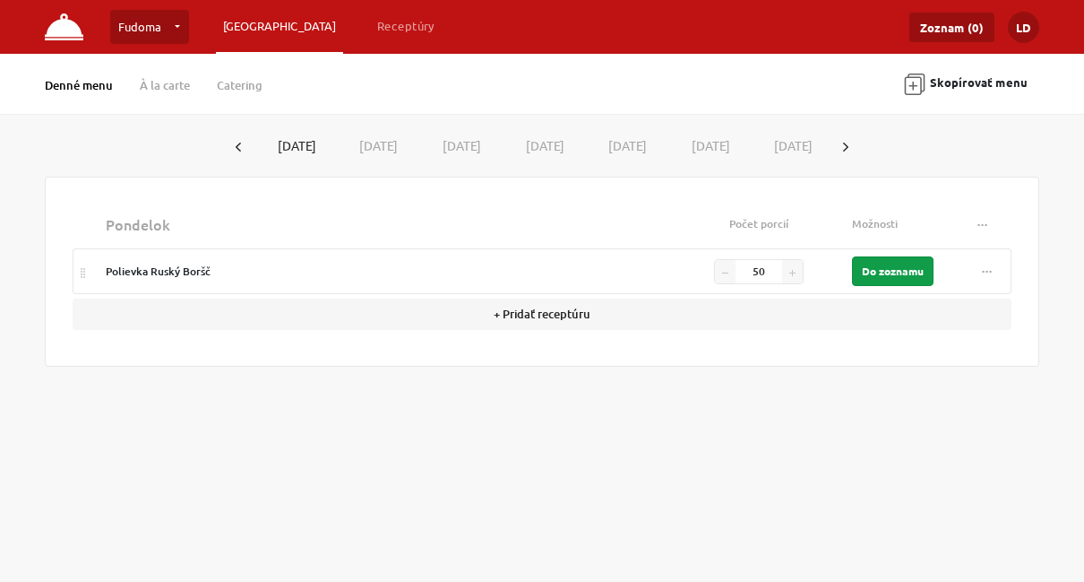
click at [909, 265] on button "Do zoznamu" at bounding box center [893, 271] width 82 height 30
click at [880, 278] on button "Do zoznamu" at bounding box center [893, 271] width 82 height 30
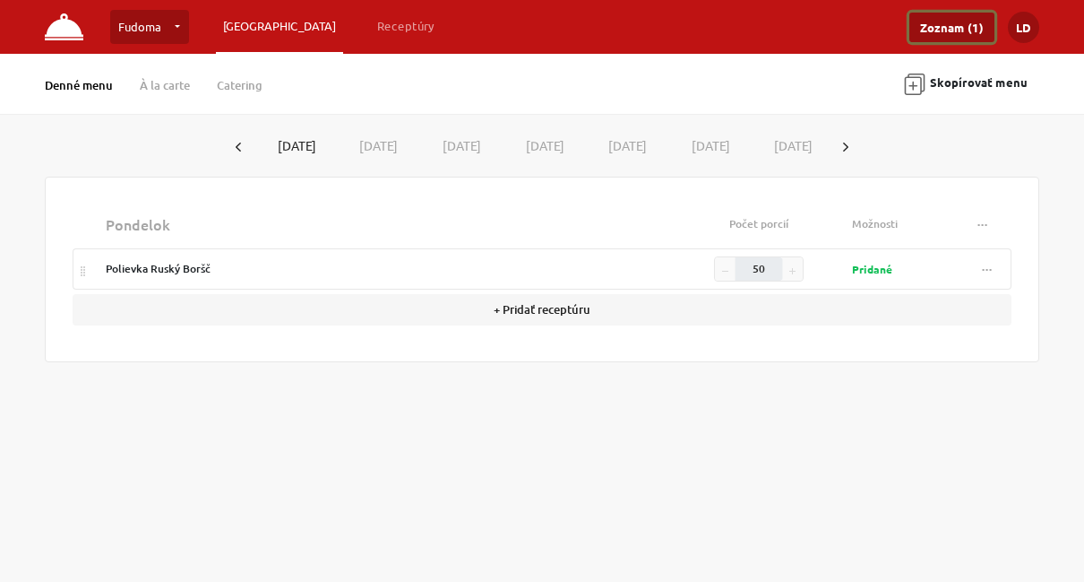
click at [930, 33] on link "Zoznam (1)" at bounding box center [951, 28] width 85 height 30
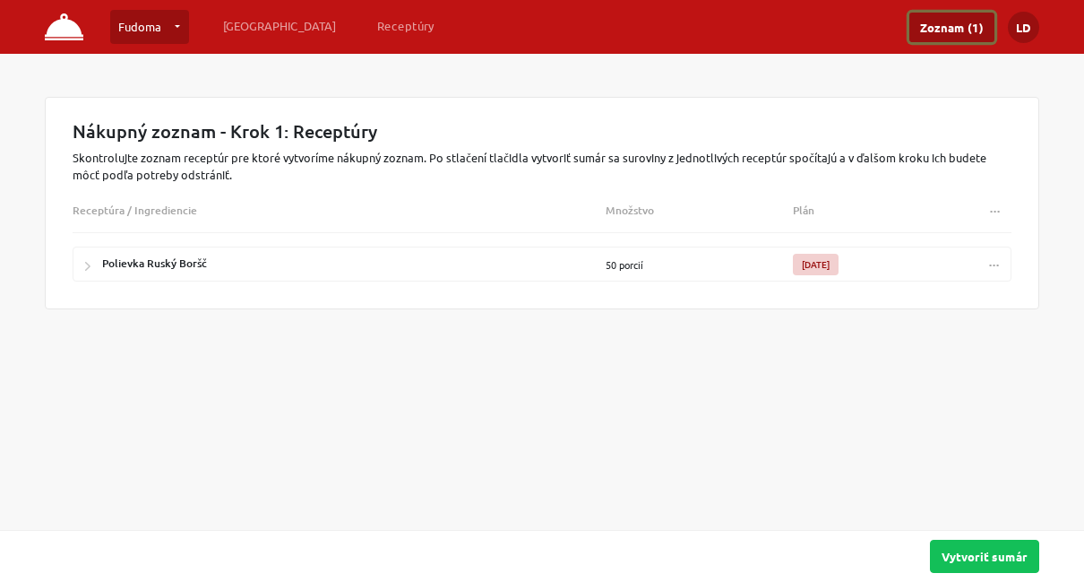
click at [993, 264] on span "..." at bounding box center [994, 260] width 11 height 13
click at [761, 425] on div "Nákupný zoznam - Krok 1: Receptúry Skontrolujte zoznam receptúr pre ktoré vytvo…" at bounding box center [541, 280] width 1021 height 366
click at [985, 512] on button "Vytvoriť sumár" at bounding box center [984, 555] width 109 height 33
click at [955, 512] on button "Vytvoriť sumár" at bounding box center [984, 555] width 109 height 33
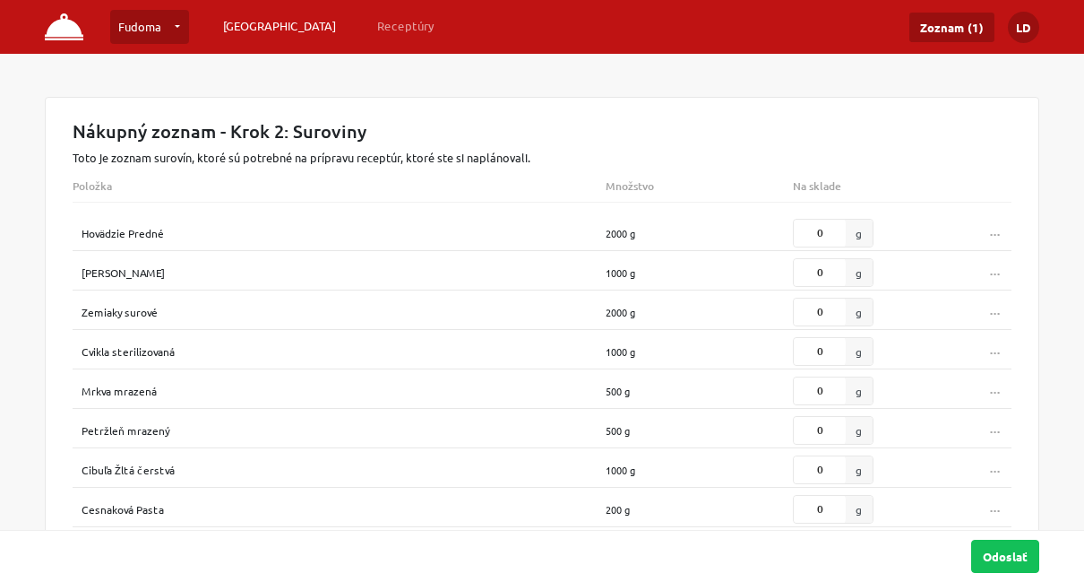
click at [254, 22] on link "[GEOGRAPHIC_DATA]" at bounding box center [279, 26] width 127 height 32
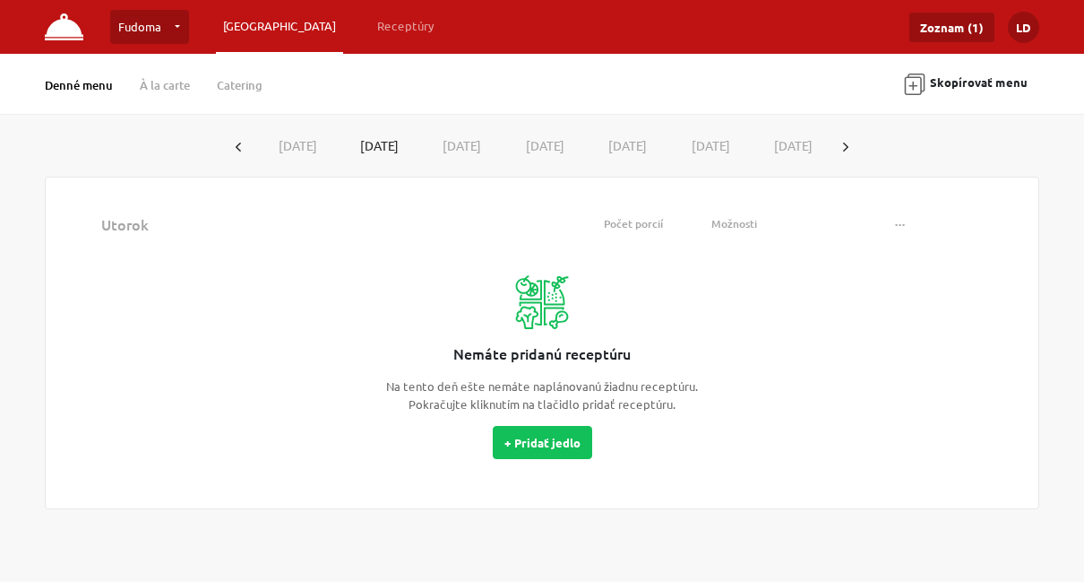
click at [860, 137] on button "button" at bounding box center [845, 145] width 29 height 33
click at [336, 147] on button "[DATE]" at bounding box center [294, 145] width 83 height 33
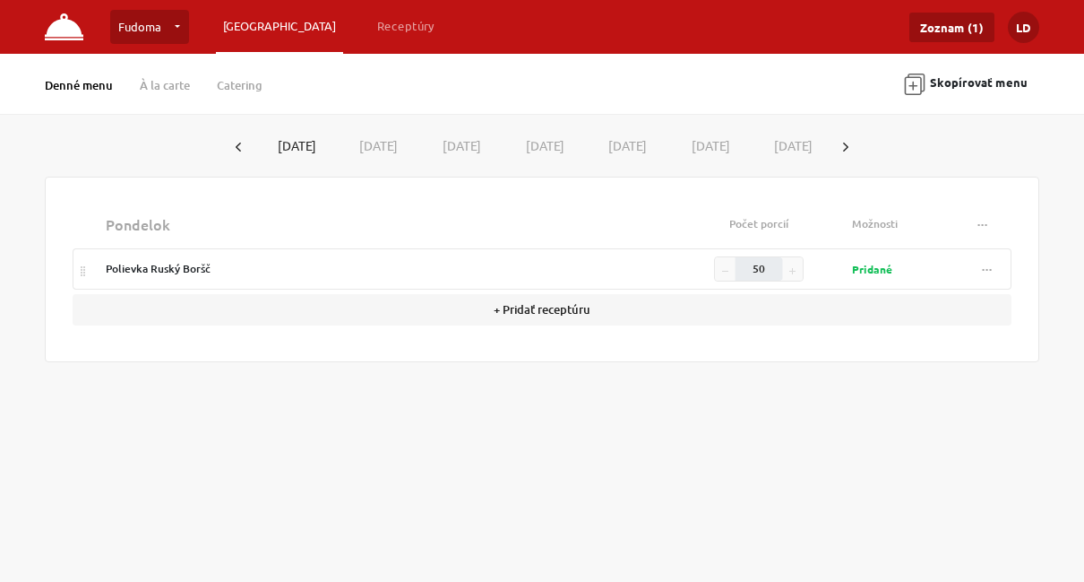
click at [988, 82] on button "Skopírovať menu" at bounding box center [965, 84] width 147 height 41
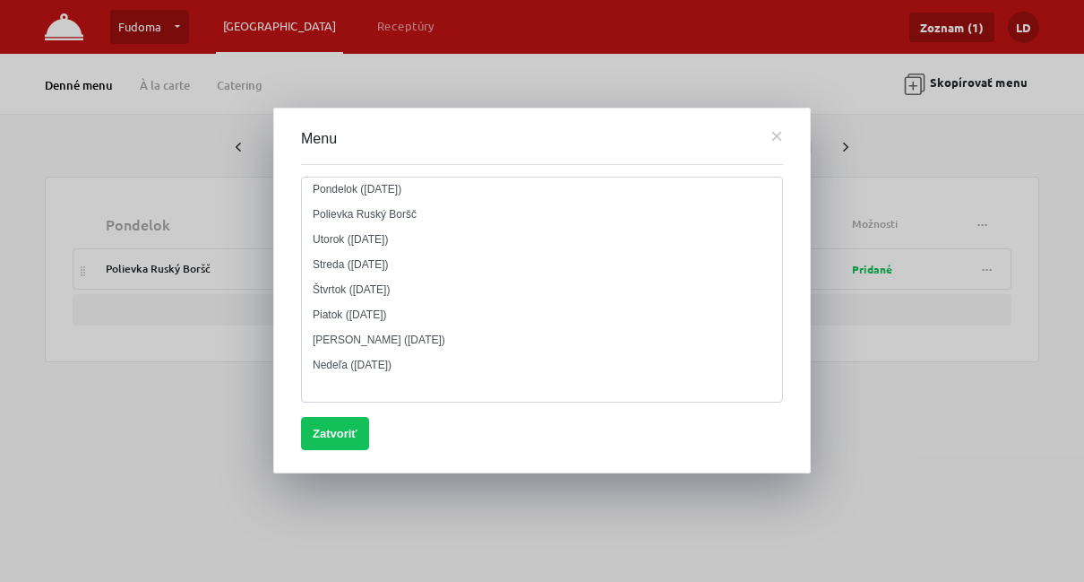
click at [781, 140] on button "×" at bounding box center [777, 135] width 13 height 13
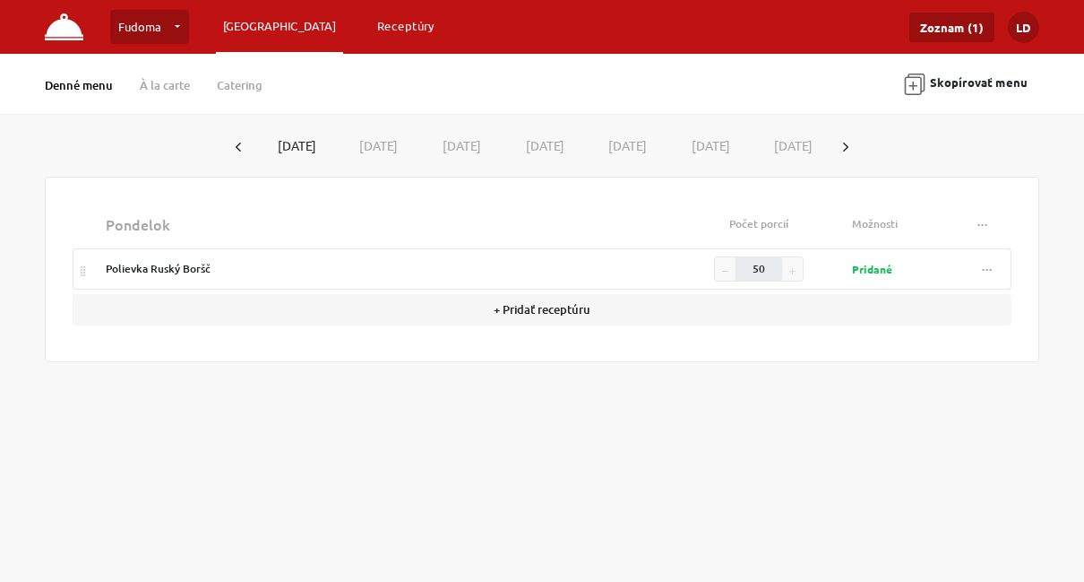
click at [370, 37] on link "Receptúry" at bounding box center [406, 26] width 72 height 32
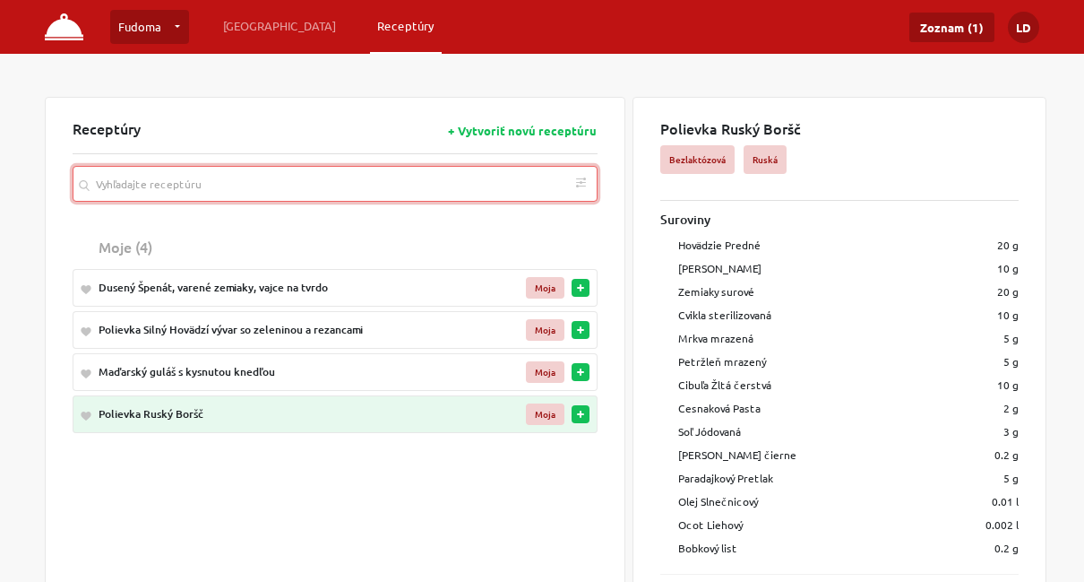
click at [319, 192] on input "search" at bounding box center [335, 184] width 525 height 36
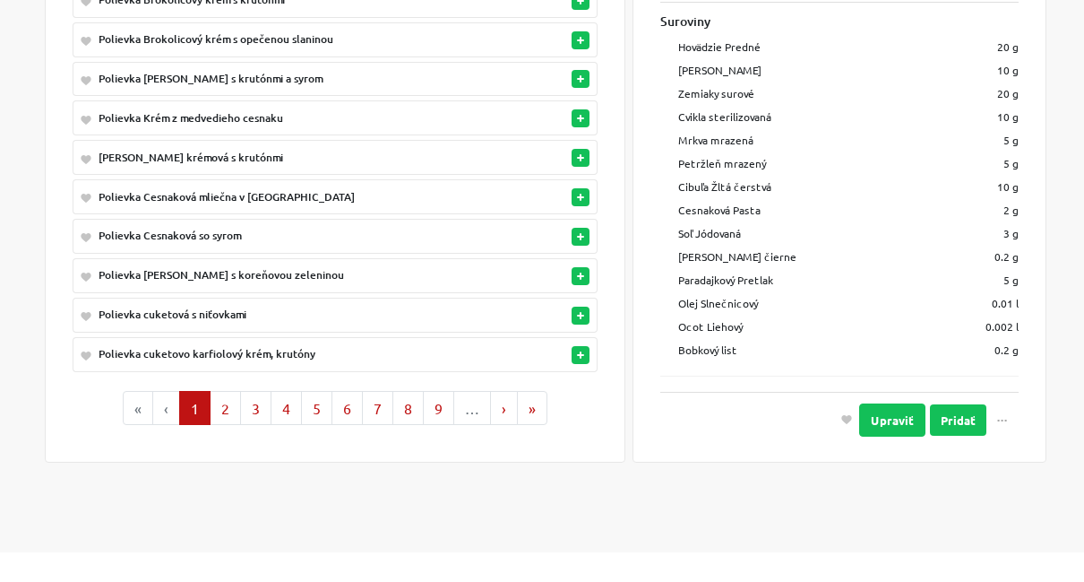
scroll to position [677, 0]
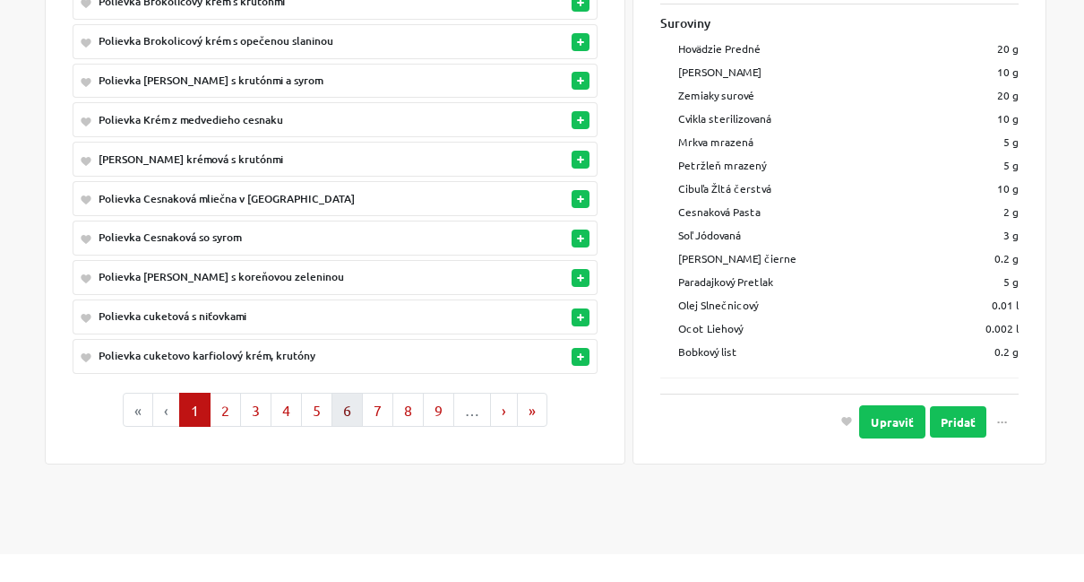
type input "poliev"
click at [344, 400] on button "6" at bounding box center [347, 409] width 31 height 34
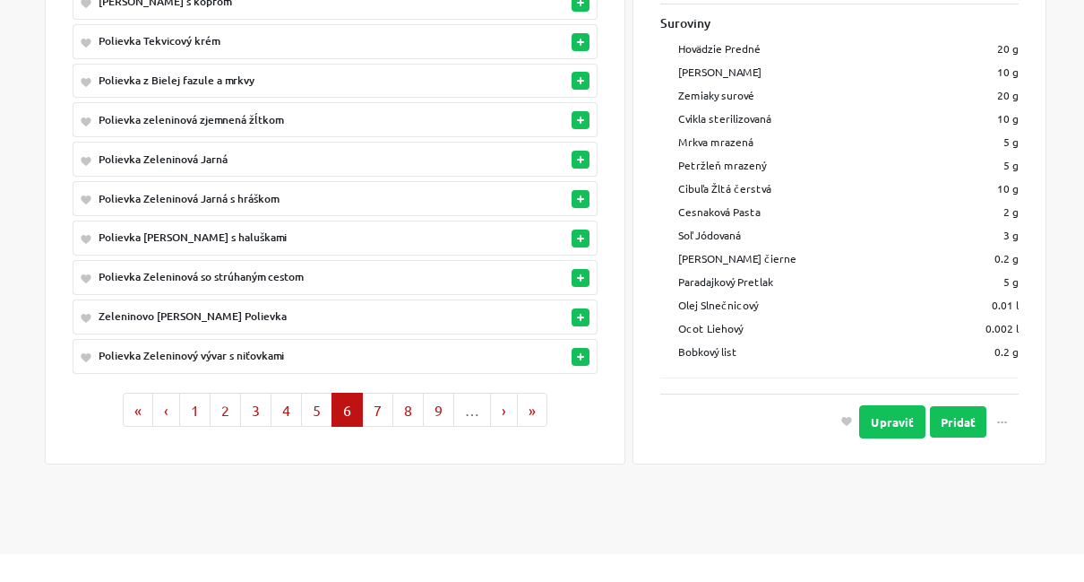
click at [228, 229] on div "Polievka [PERSON_NAME] s haluškami" at bounding box center [301, 237] width 405 height 16
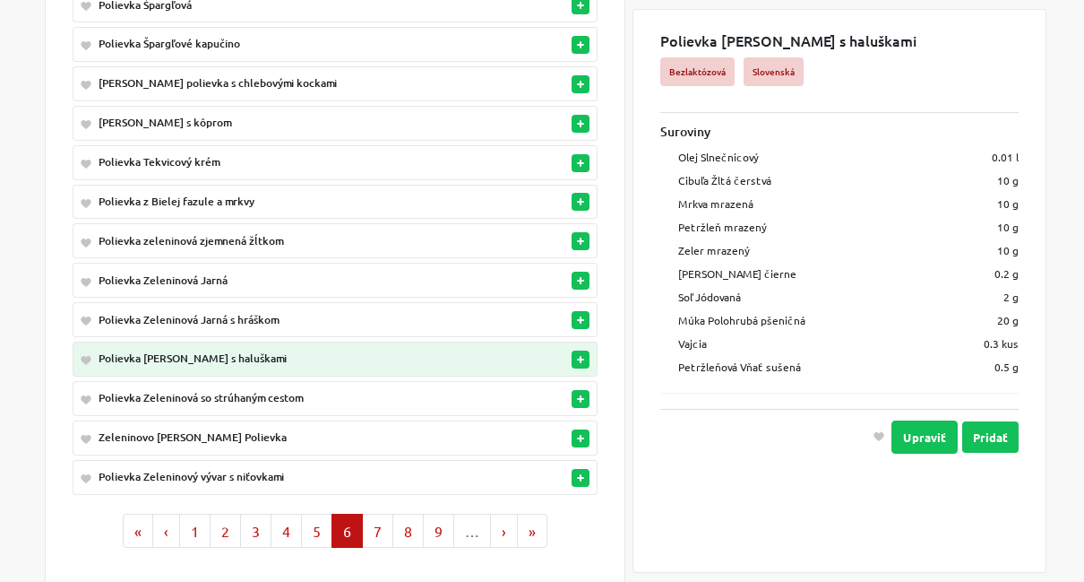
scroll to position [553, 0]
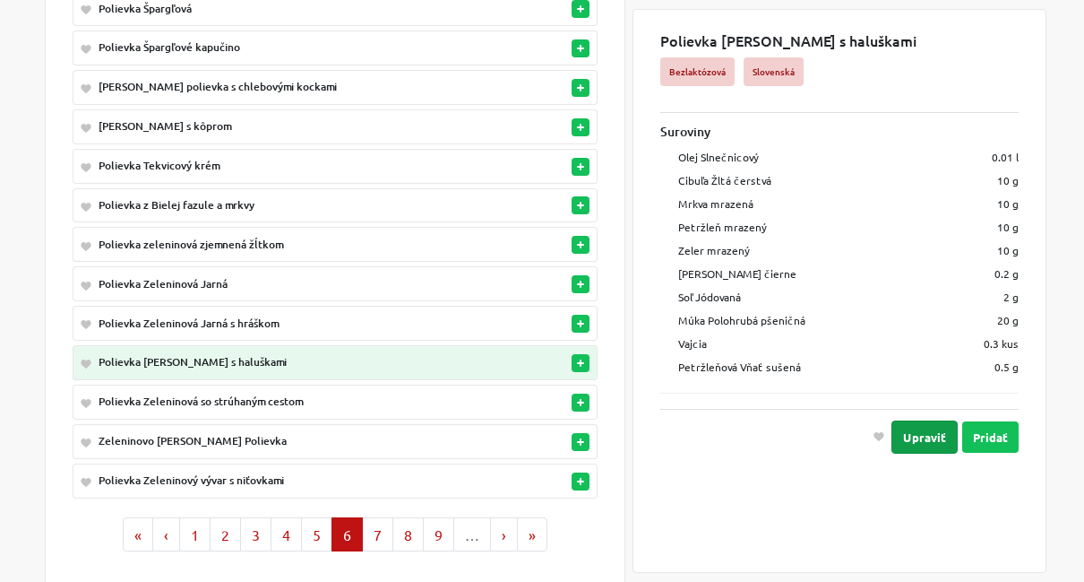
click at [930, 433] on button "Upraviť" at bounding box center [925, 436] width 66 height 33
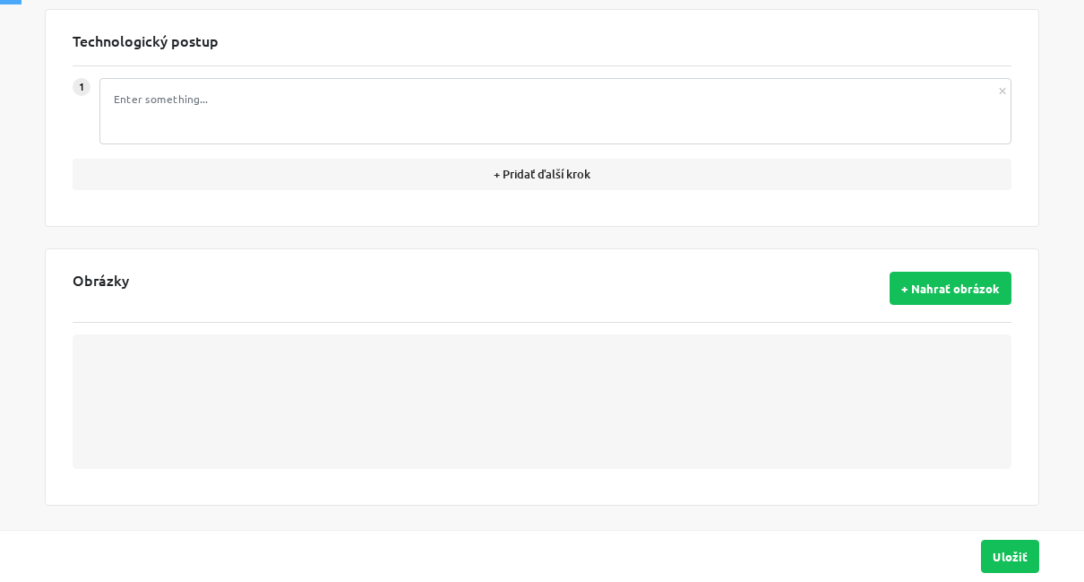
type input "Polievka [PERSON_NAME] s haluškami"
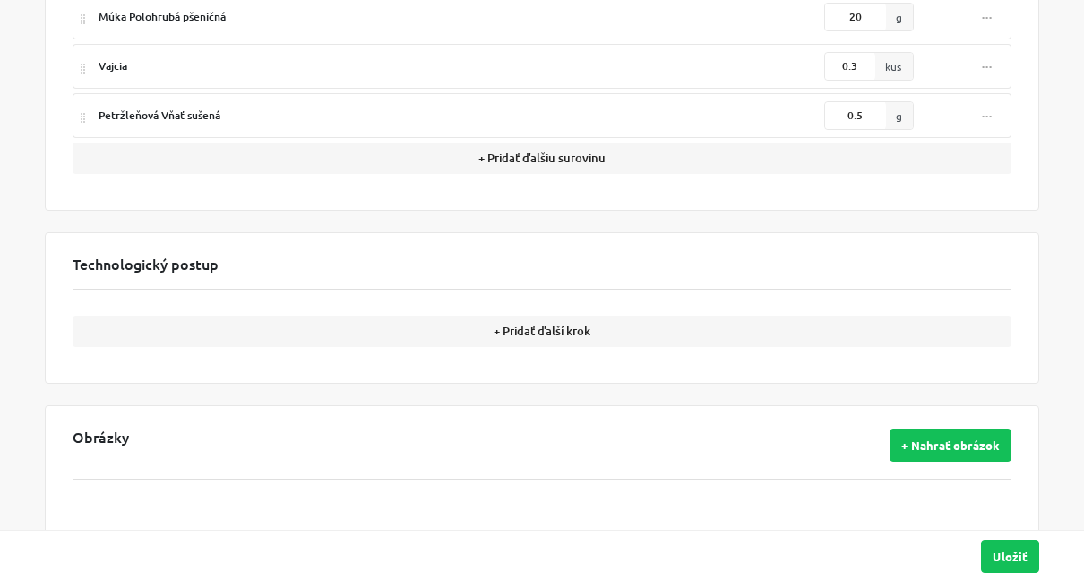
scroll to position [644, 0]
click at [1021, 512] on button "Uložiť" at bounding box center [1010, 555] width 58 height 33
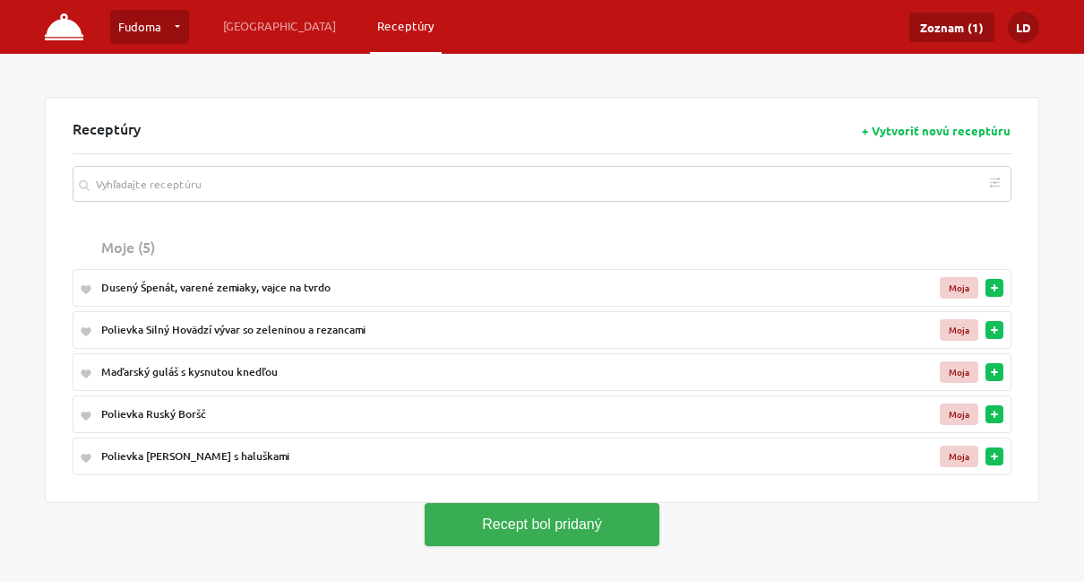
click at [370, 22] on link "Receptúry" at bounding box center [406, 26] width 72 height 32
